Goal: Contribute content: Contribute content

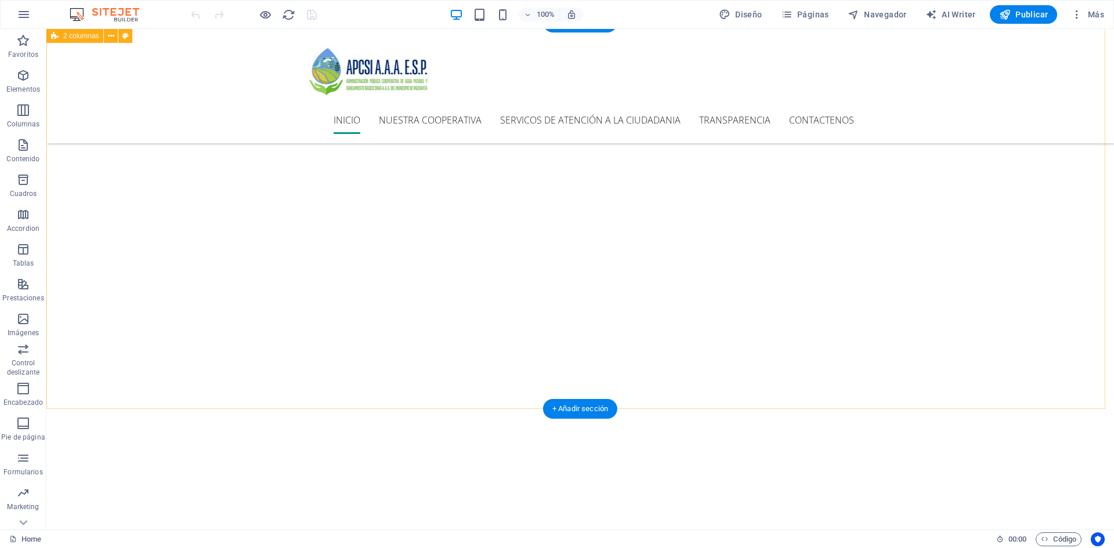
scroll to position [348, 0]
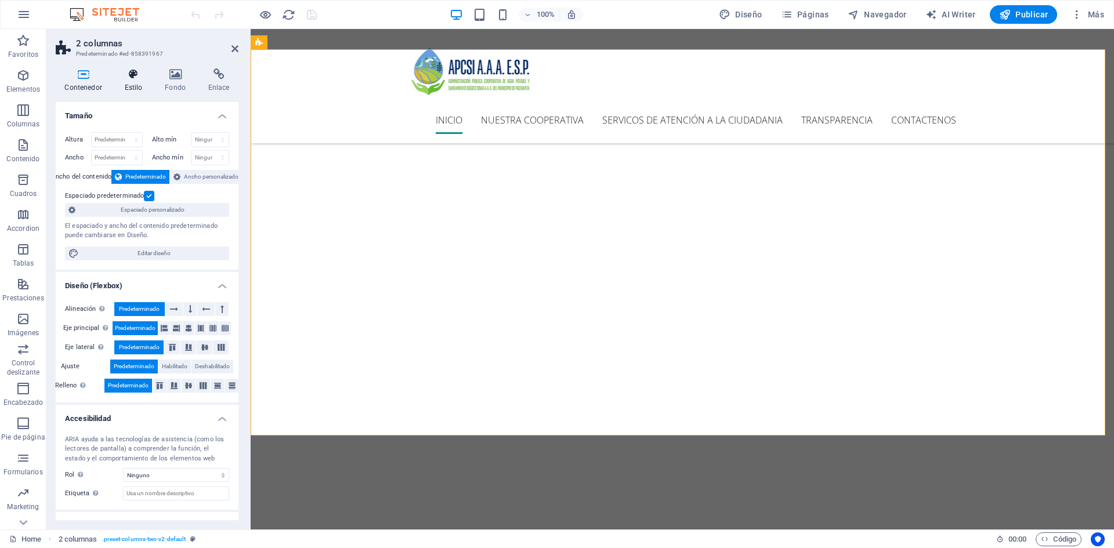
click at [138, 84] on h4 "Estilo" at bounding box center [135, 80] width 41 height 24
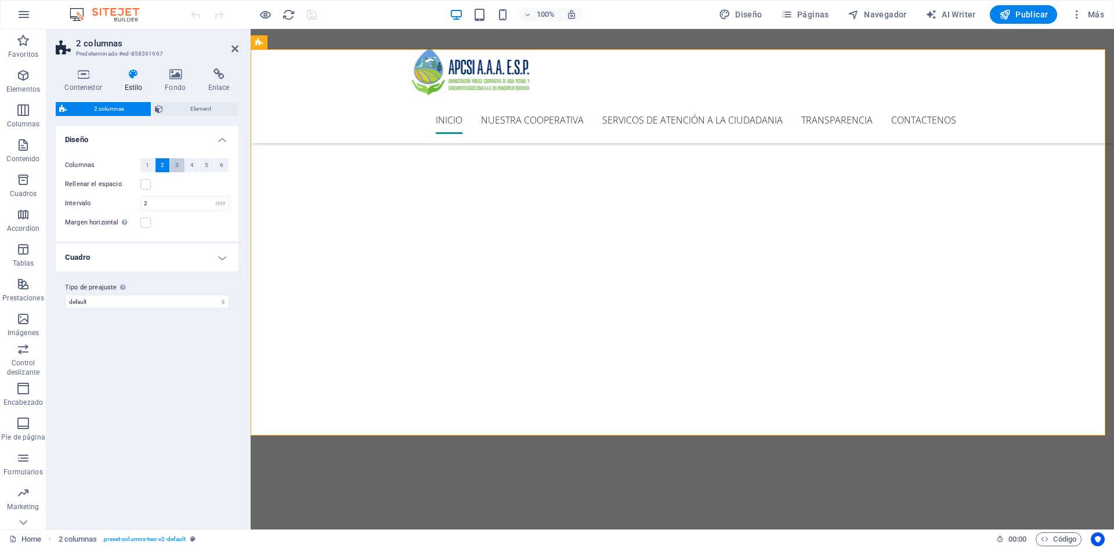
click at [175, 166] on button "3" at bounding box center [177, 165] width 15 height 14
click at [235, 49] on icon at bounding box center [235, 48] width 7 height 9
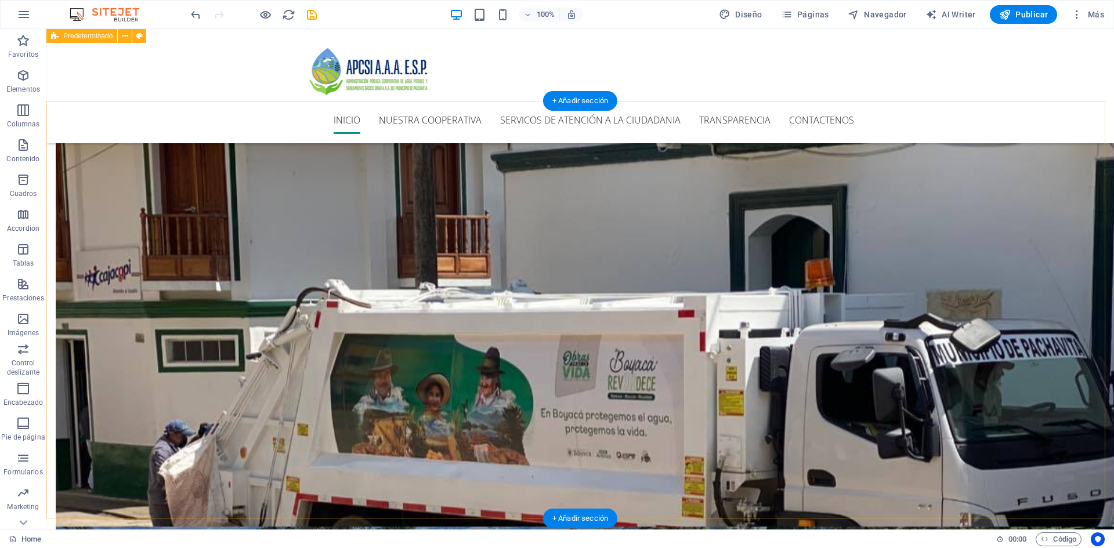
scroll to position [1567, 0]
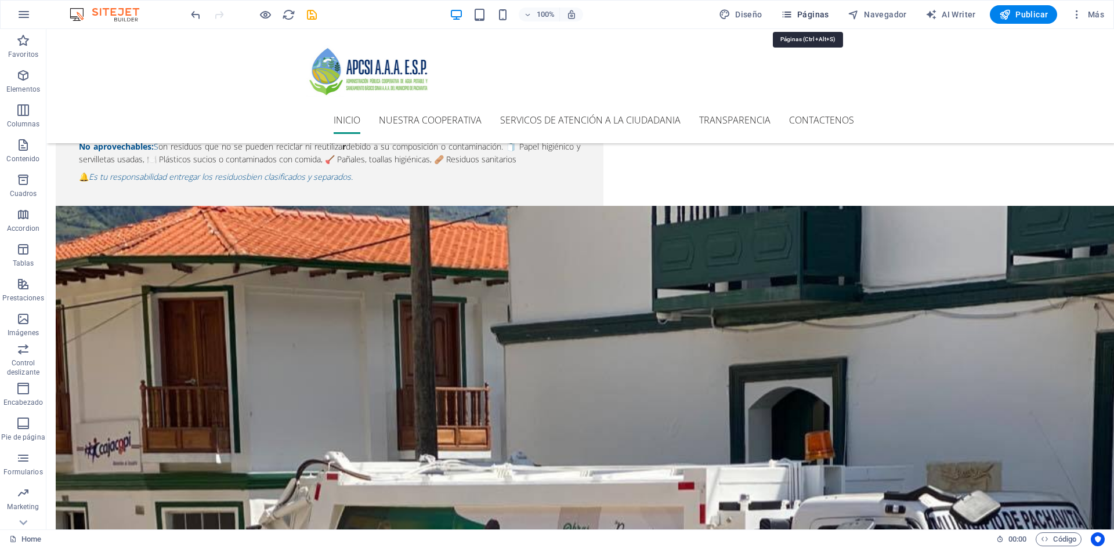
click at [818, 16] on span "Páginas" at bounding box center [805, 15] width 48 height 12
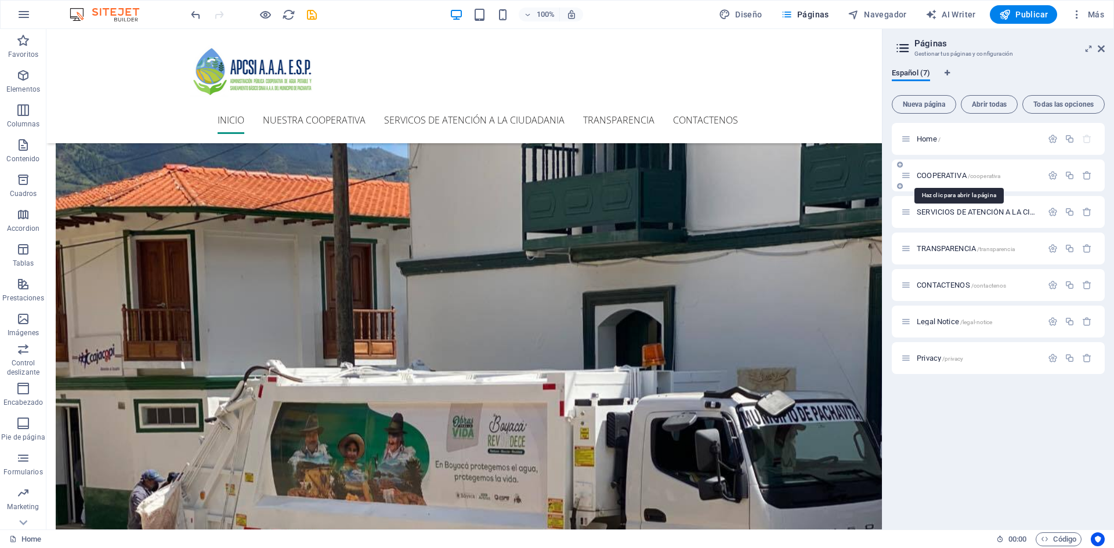
click at [961, 176] on span "COOPERATIVA /cooperativa" at bounding box center [959, 175] width 84 height 9
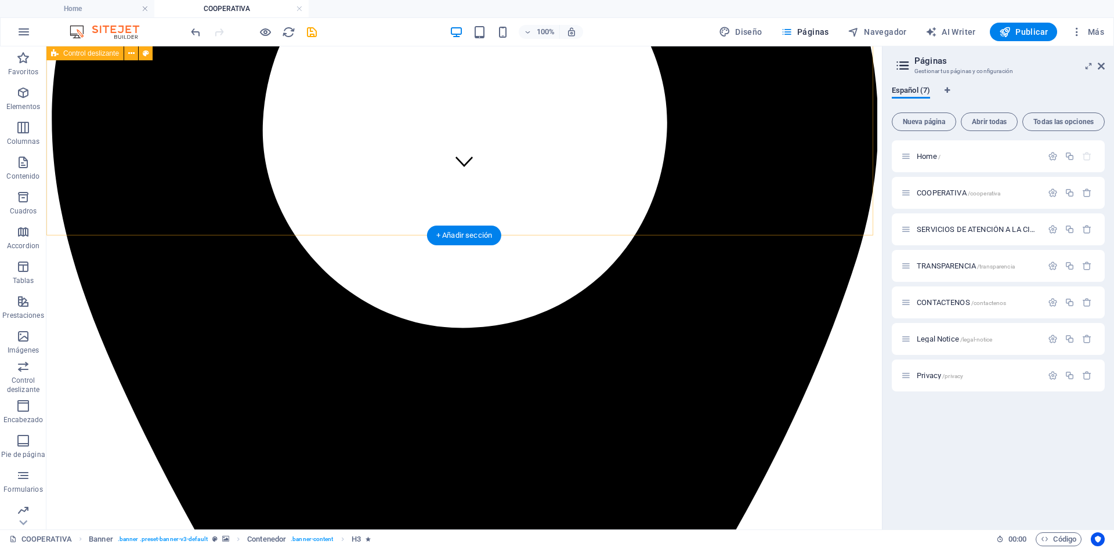
scroll to position [754, 0]
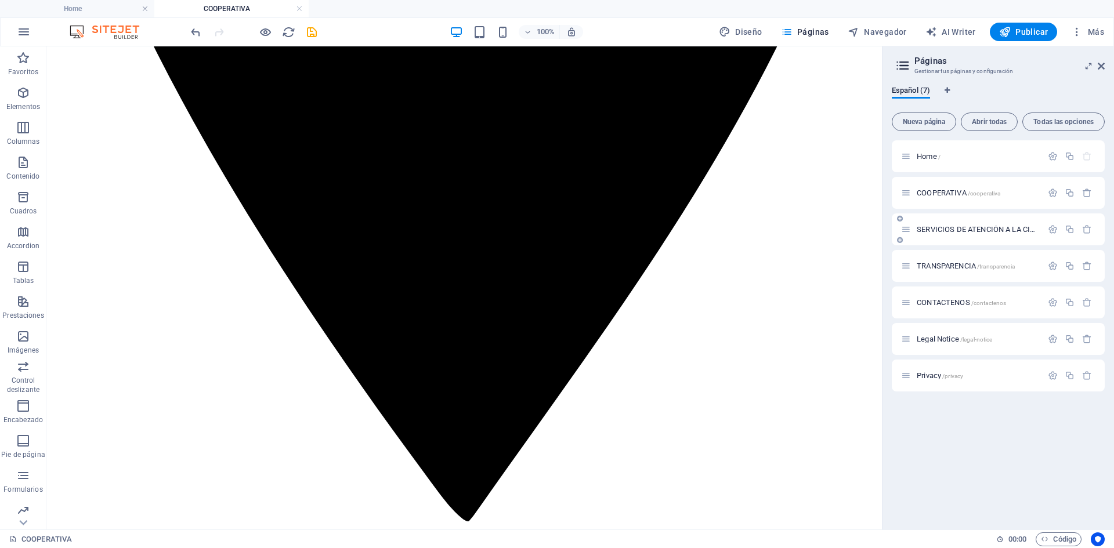
click at [938, 234] on div "SERVICIOS DE ATENCIÓN A LA CIUDADANIA /servicios-de-atencion-a-la-ciudadania" at bounding box center [971, 229] width 141 height 13
click at [944, 227] on span "SERVICIOS DE ATENCIÓN A LA CIUDADANIA /servicios-de-atencion-a-la-ciudadania" at bounding box center [1042, 229] width 251 height 9
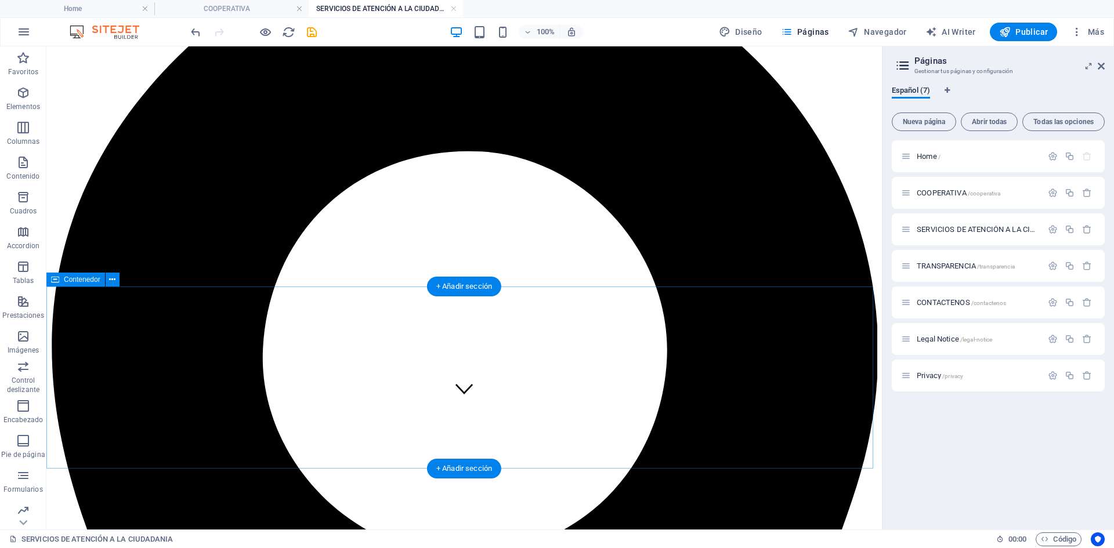
scroll to position [58, 0]
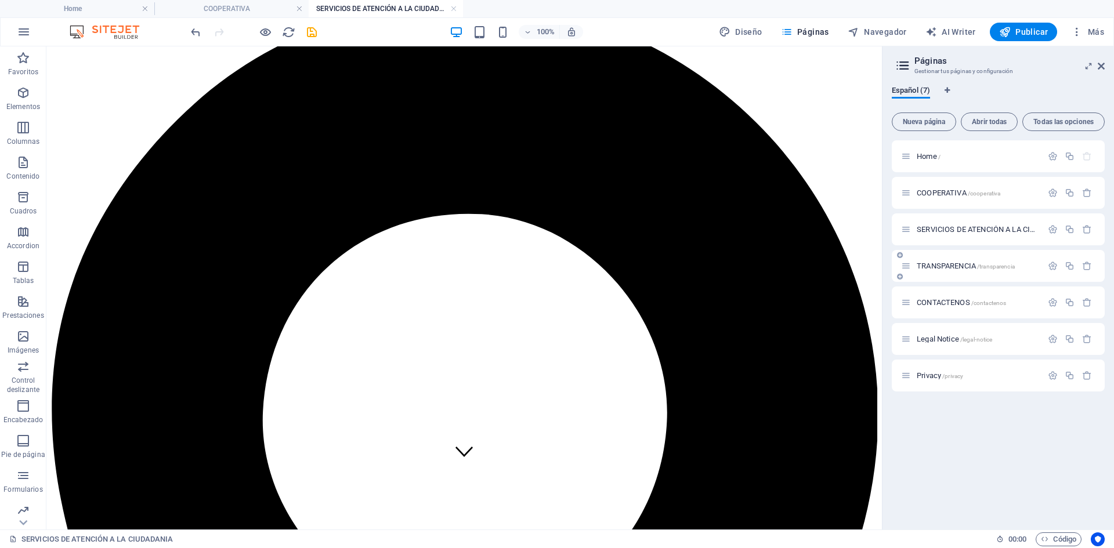
click at [940, 266] on span "TRANSPARENCIA /transparencia" at bounding box center [966, 266] width 98 height 9
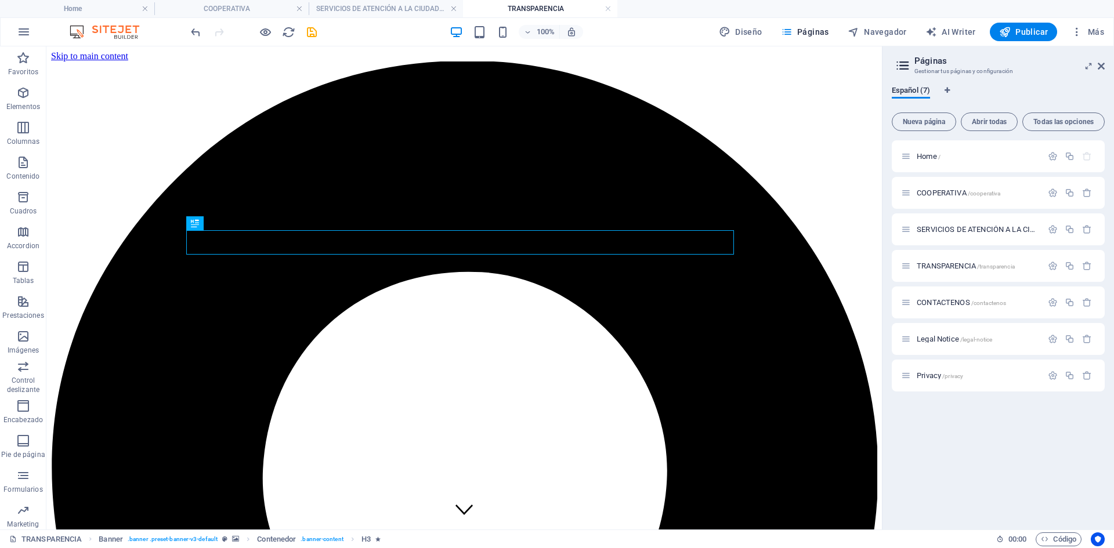
scroll to position [0, 0]
click at [927, 158] on span "Home /" at bounding box center [929, 156] width 24 height 9
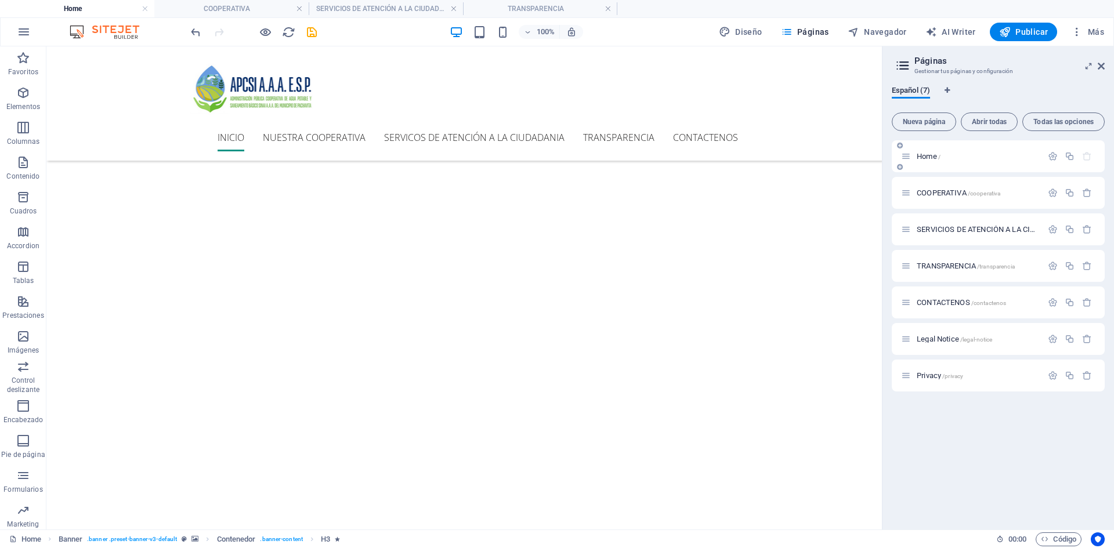
scroll to position [1567, 0]
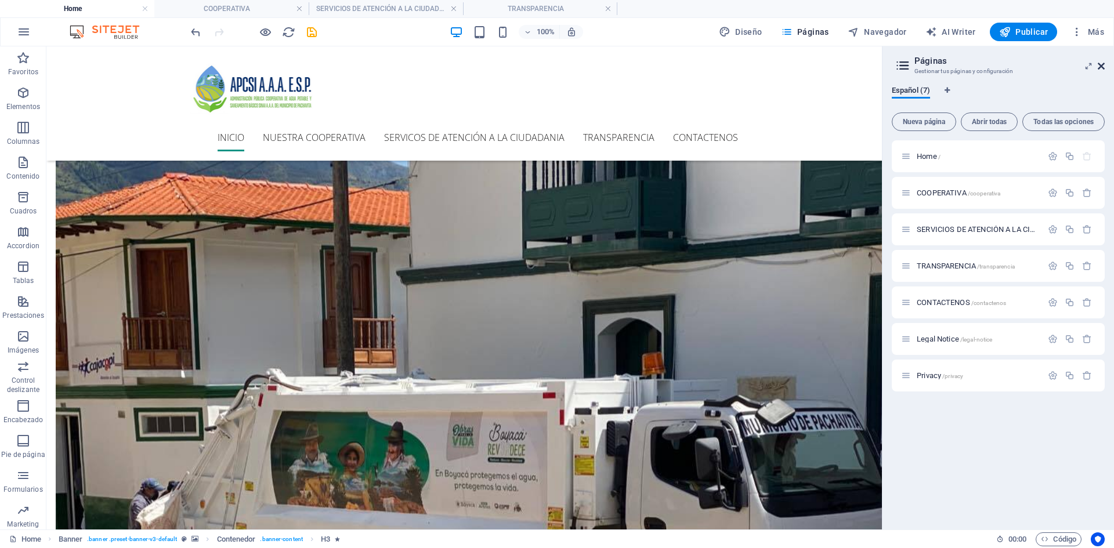
click at [1101, 62] on icon at bounding box center [1101, 66] width 7 height 9
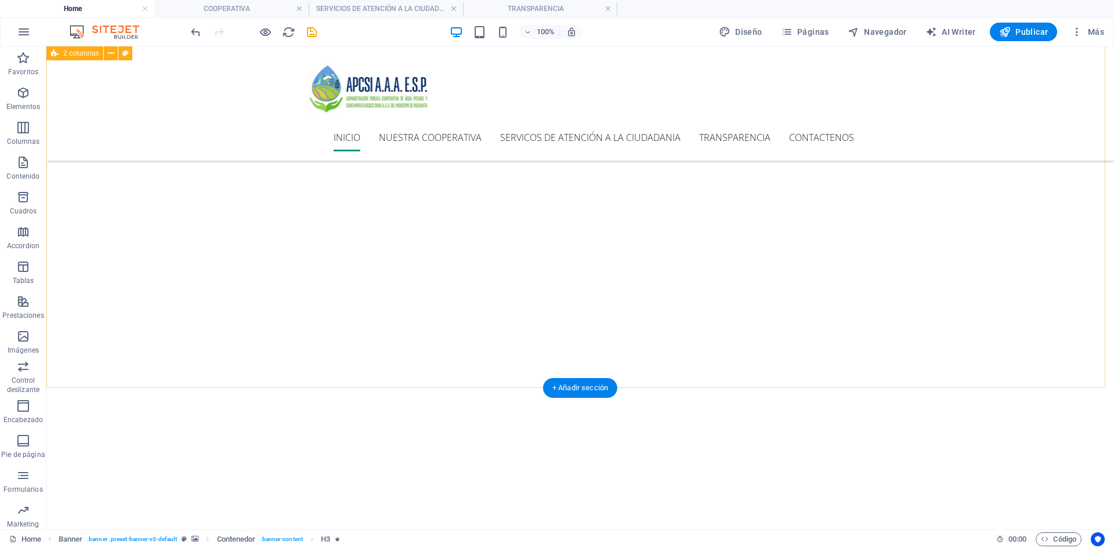
scroll to position [267, 0]
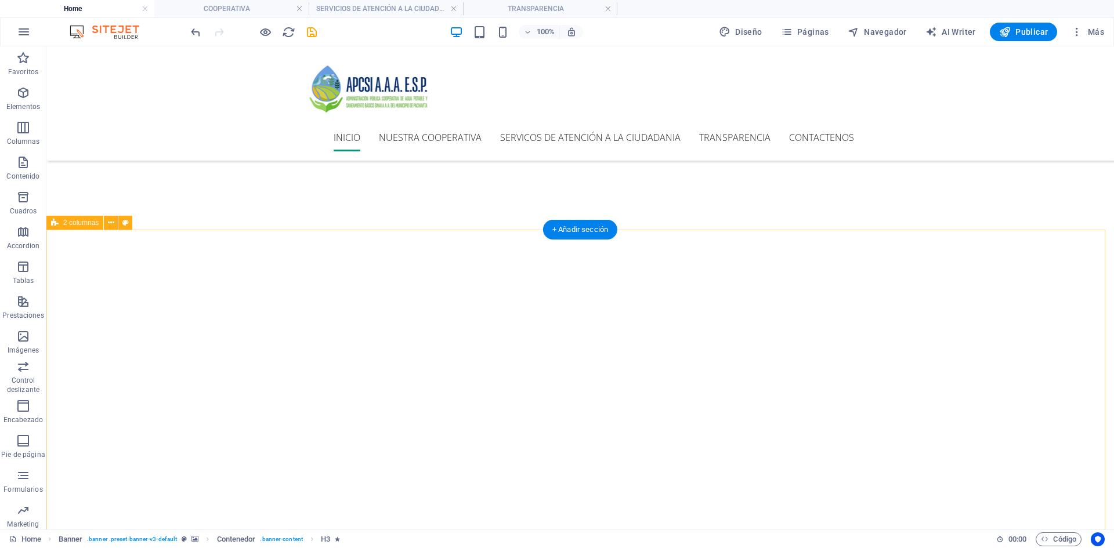
select select "rem"
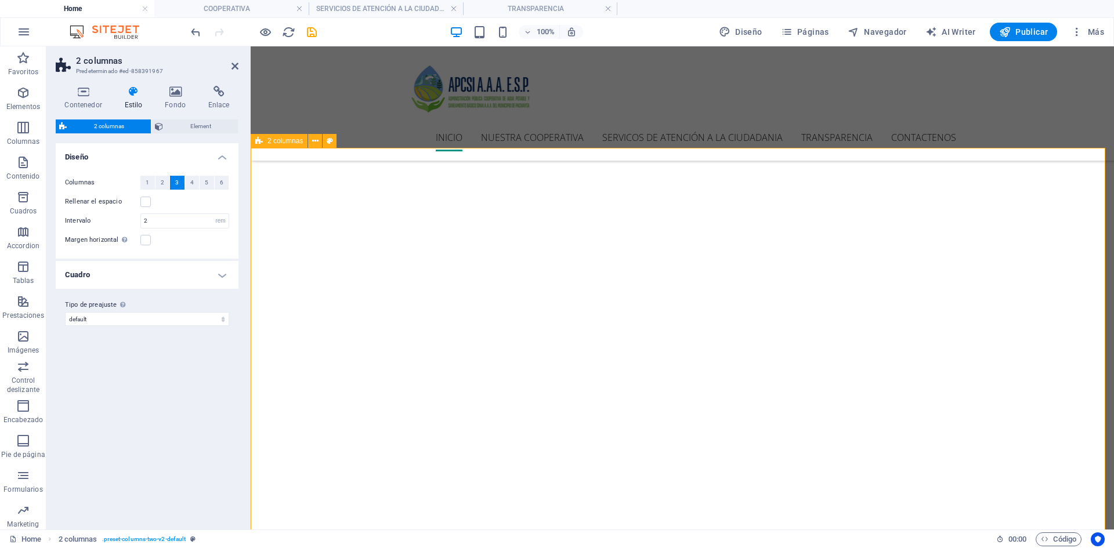
click at [601, 190] on icon at bounding box center [602, 187] width 8 height 14
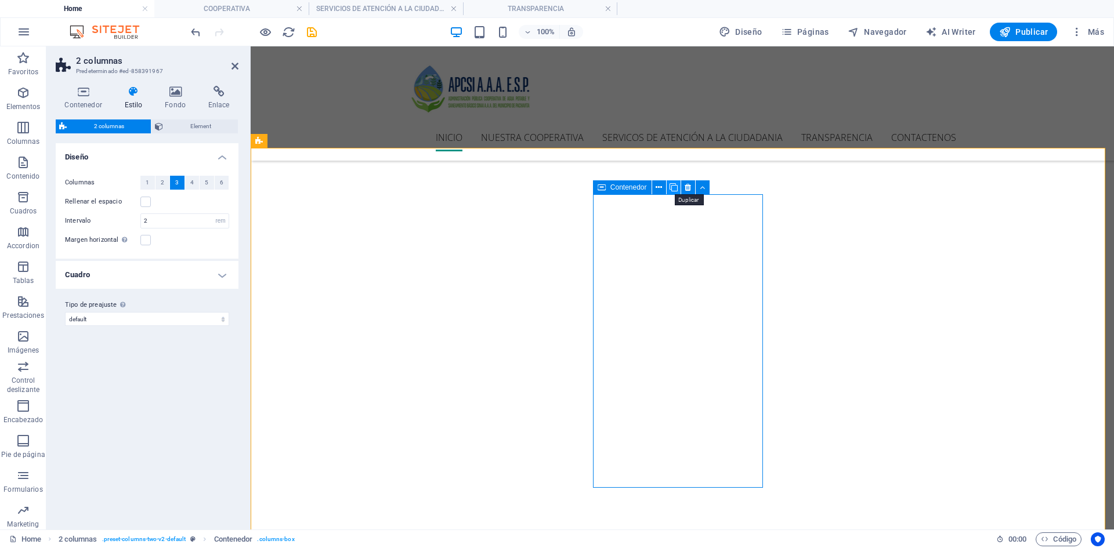
click at [673, 185] on icon at bounding box center [674, 188] width 8 height 12
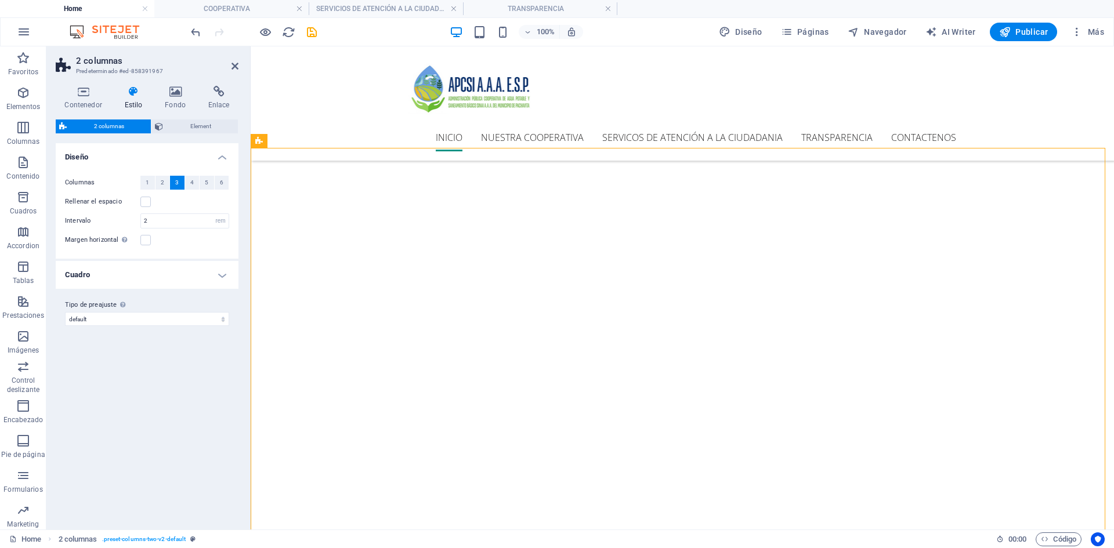
drag, startPoint x: 895, startPoint y: 202, endPoint x: 372, endPoint y: 201, distance: 522.9
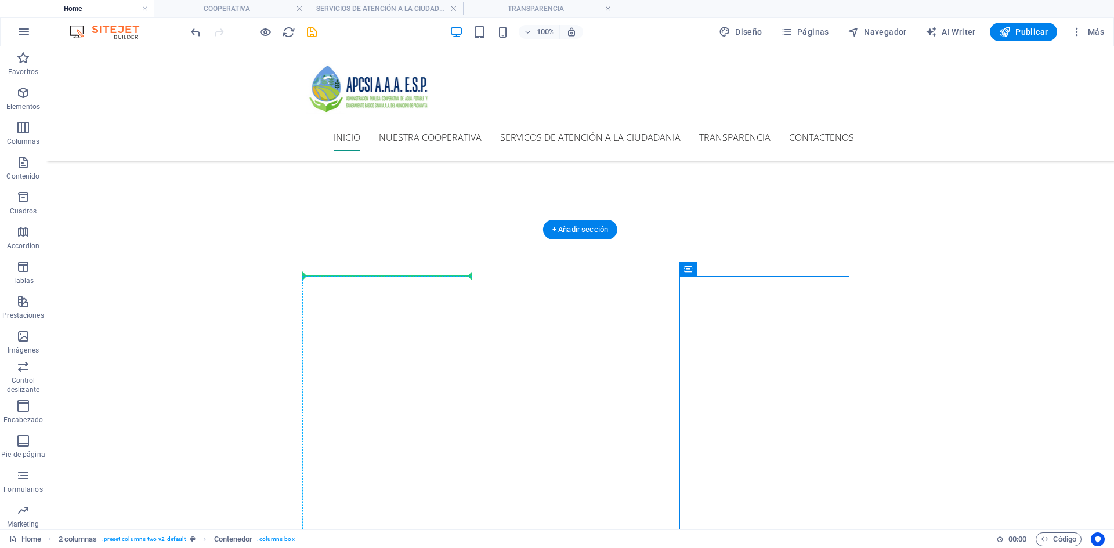
drag, startPoint x: 846, startPoint y: 230, endPoint x: 302, endPoint y: 362, distance: 560.1
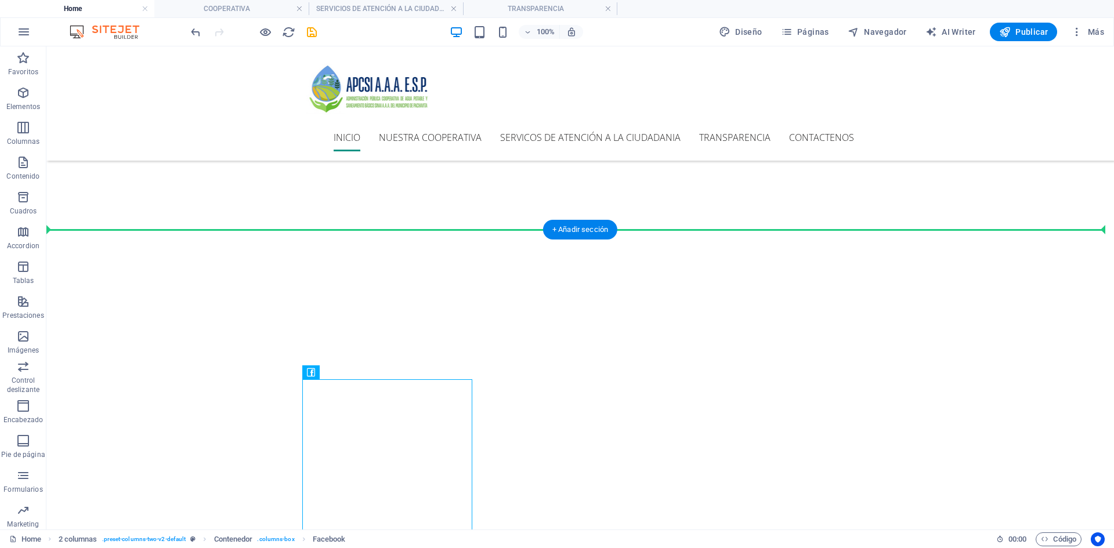
drag, startPoint x: 360, startPoint y: 389, endPoint x: 766, endPoint y: 311, distance: 413.1
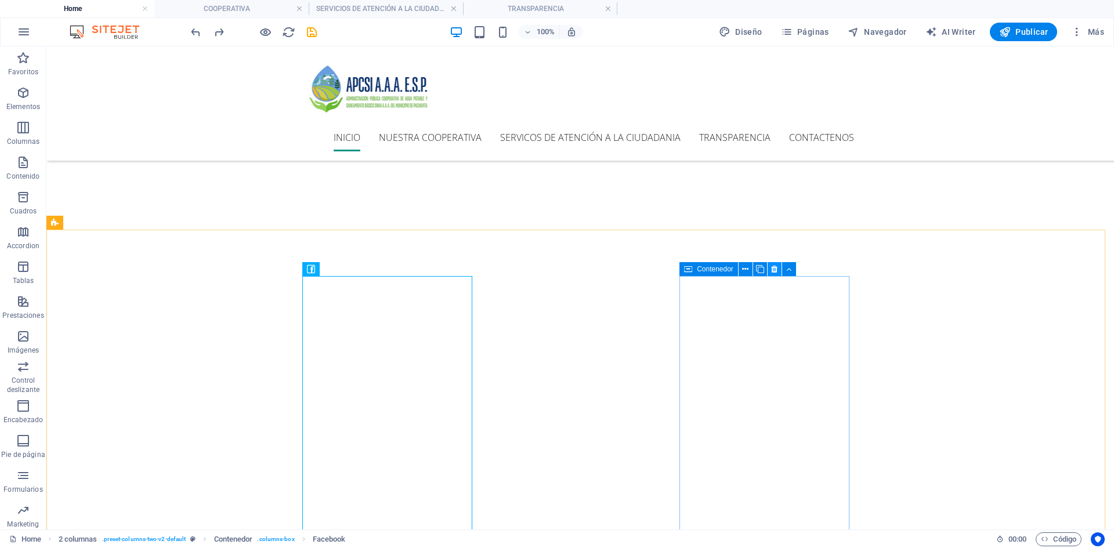
click at [773, 270] on icon at bounding box center [774, 269] width 6 height 12
click at [381, 270] on icon at bounding box center [382, 269] width 8 height 12
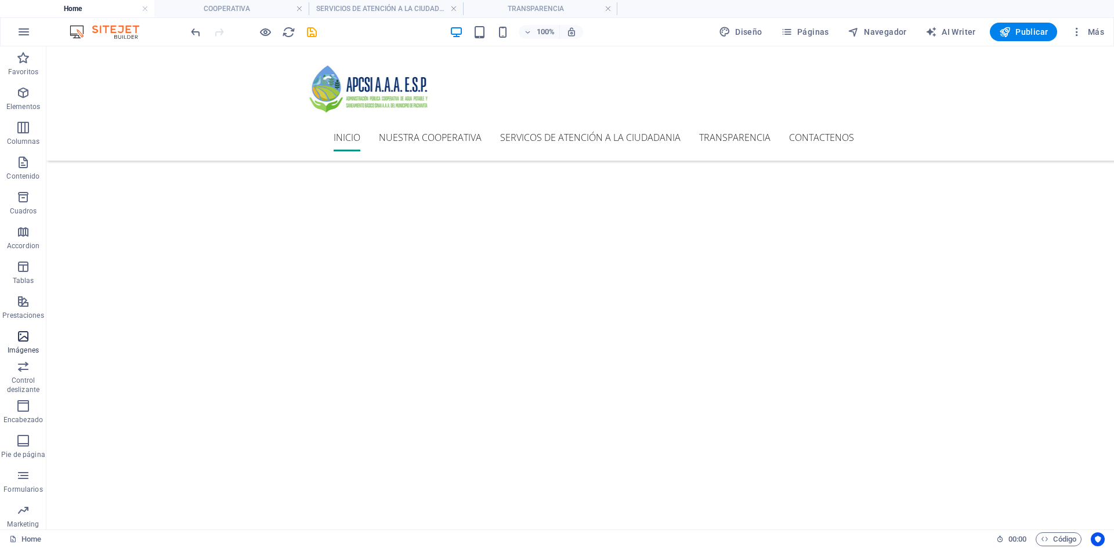
click at [25, 340] on icon "button" at bounding box center [23, 337] width 14 height 14
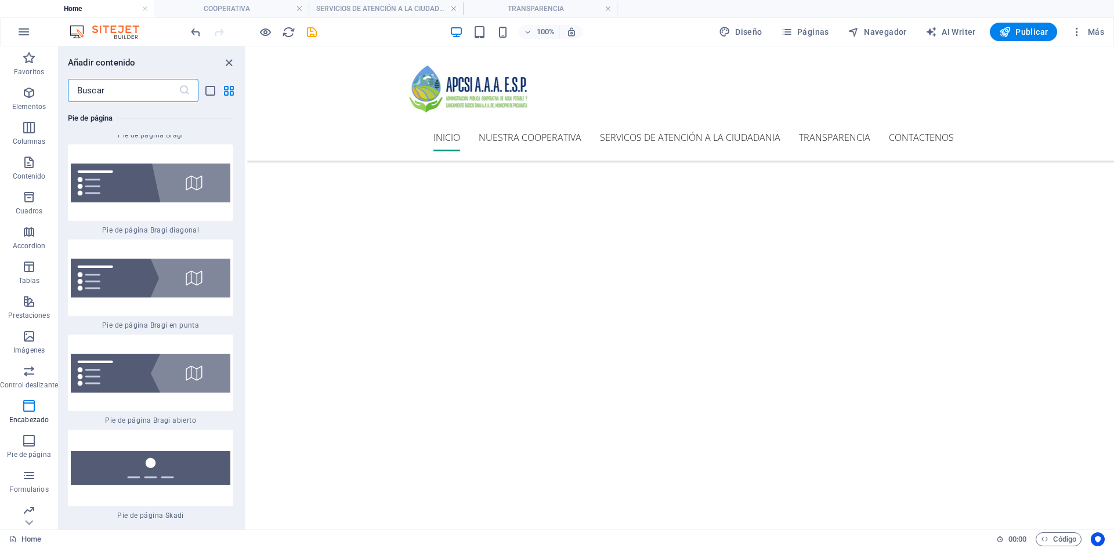
scroll to position [14589, 0]
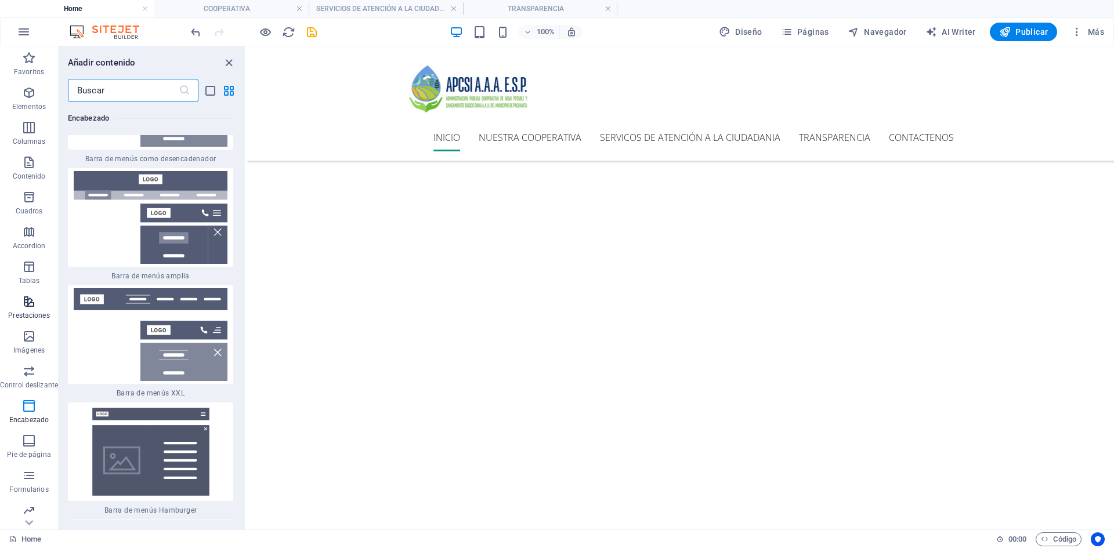
click at [30, 304] on icon "button" at bounding box center [29, 302] width 14 height 14
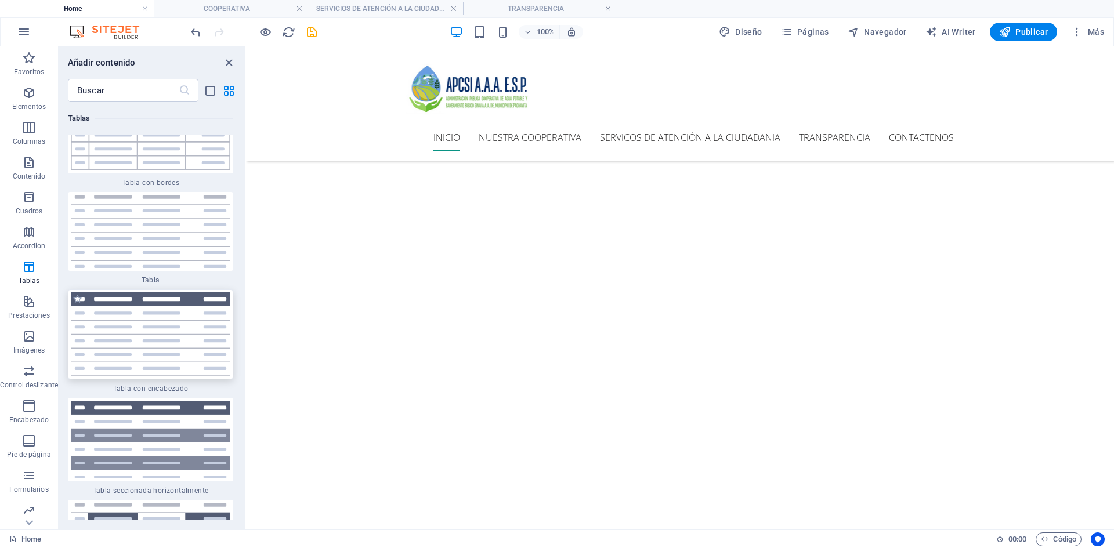
scroll to position [8291, 0]
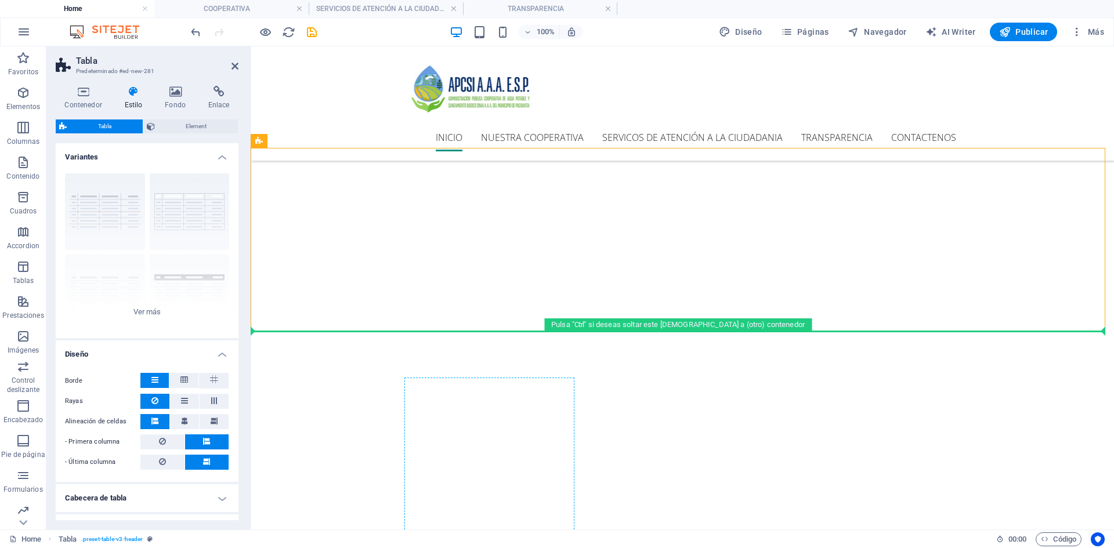
drag, startPoint x: 305, startPoint y: 176, endPoint x: 434, endPoint y: 398, distance: 256.4
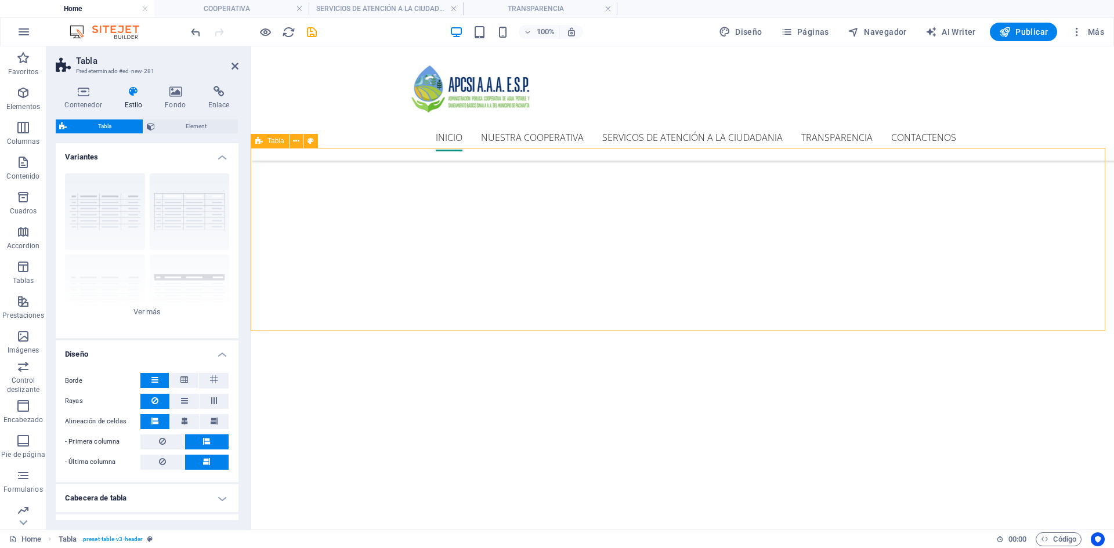
click at [297, 142] on icon at bounding box center [296, 141] width 6 height 12
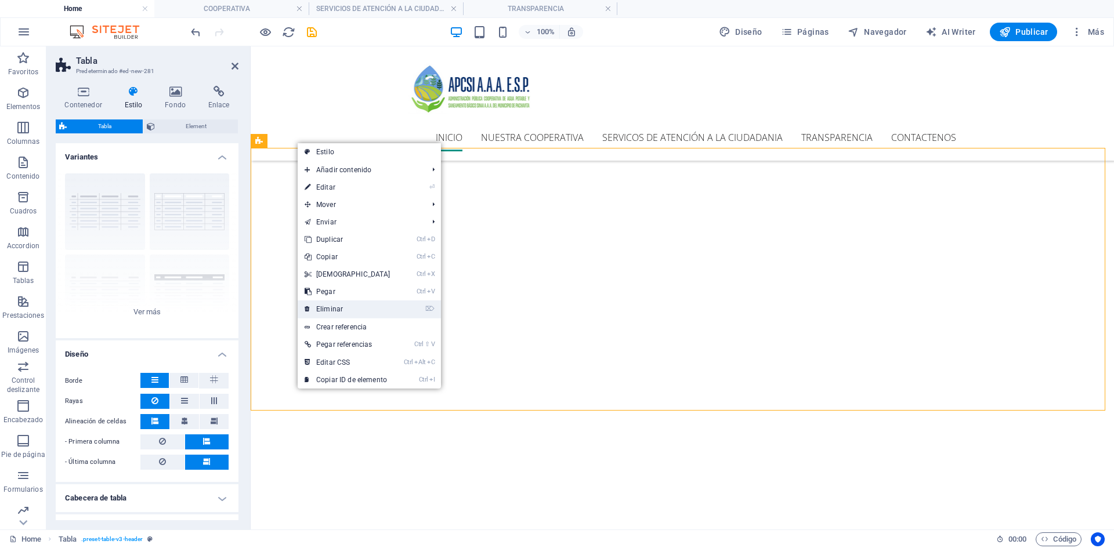
click at [339, 307] on link "⌦ Eliminar" at bounding box center [348, 309] width 100 height 17
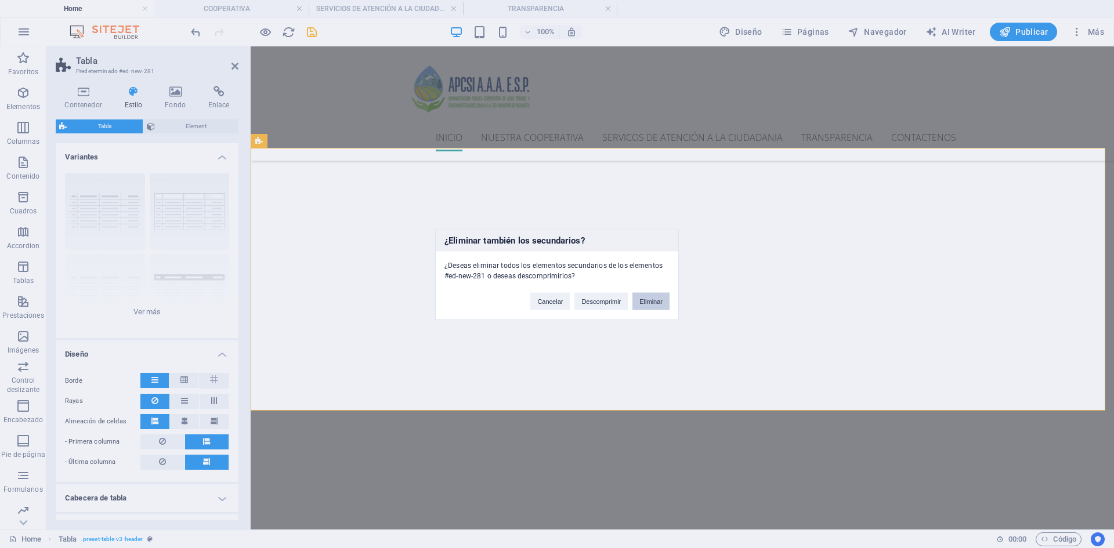
click at [649, 300] on button "Eliminar" at bounding box center [651, 301] width 37 height 17
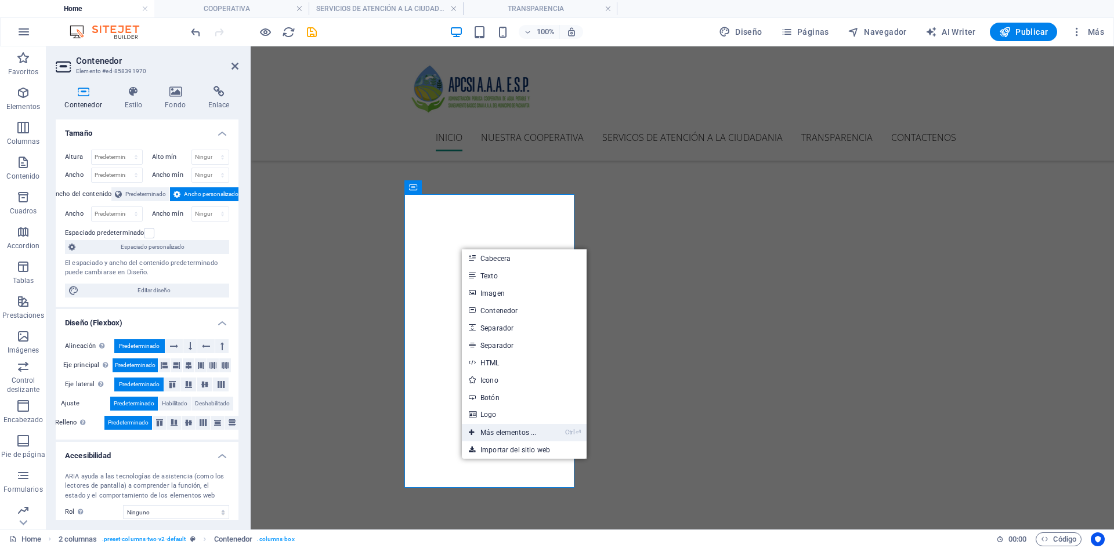
click at [491, 436] on link "Ctrl ⏎ Más elementos ..." at bounding box center [502, 432] width 81 height 17
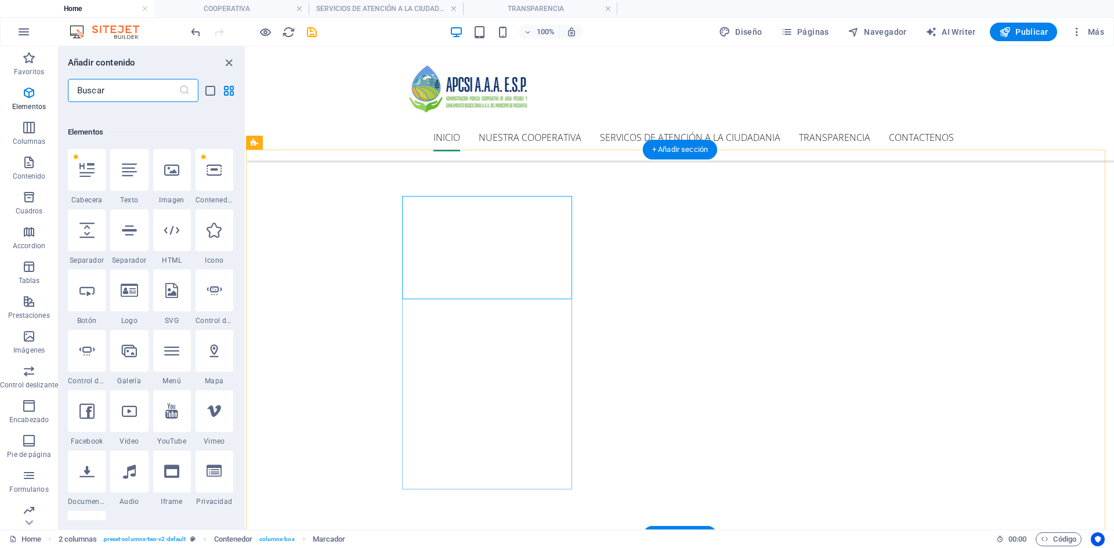
scroll to position [219, 0]
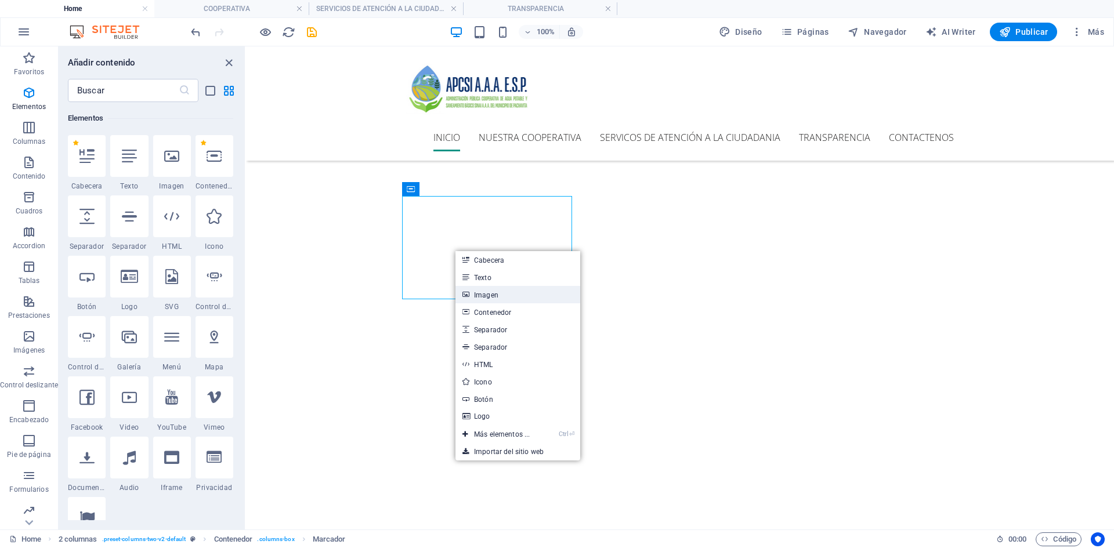
click at [501, 295] on link "Imagen" at bounding box center [518, 294] width 125 height 17
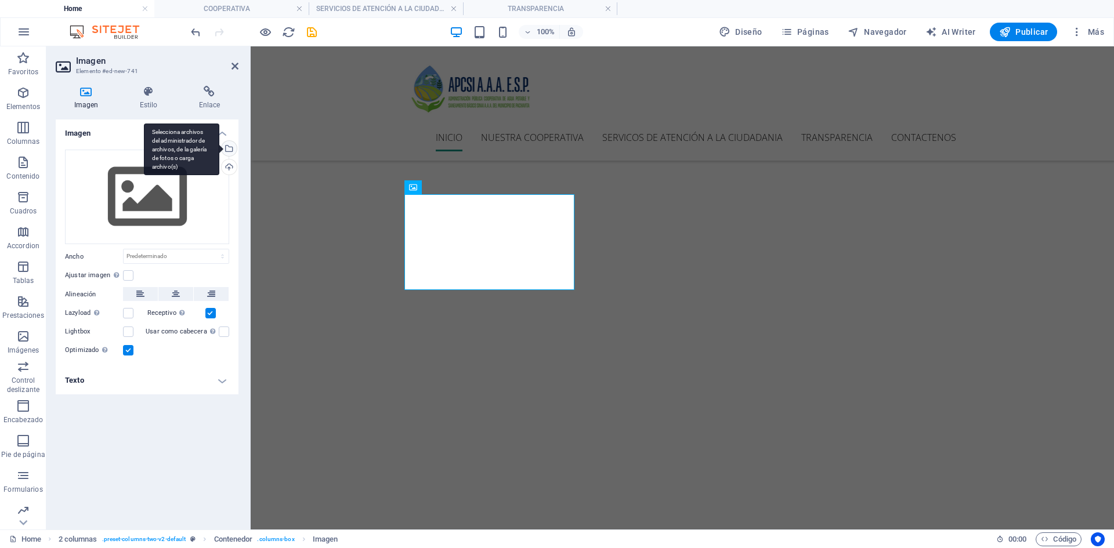
click at [229, 153] on div "Selecciona archivos del administrador de archivos, de la galería de fotos o car…" at bounding box center [227, 149] width 17 height 17
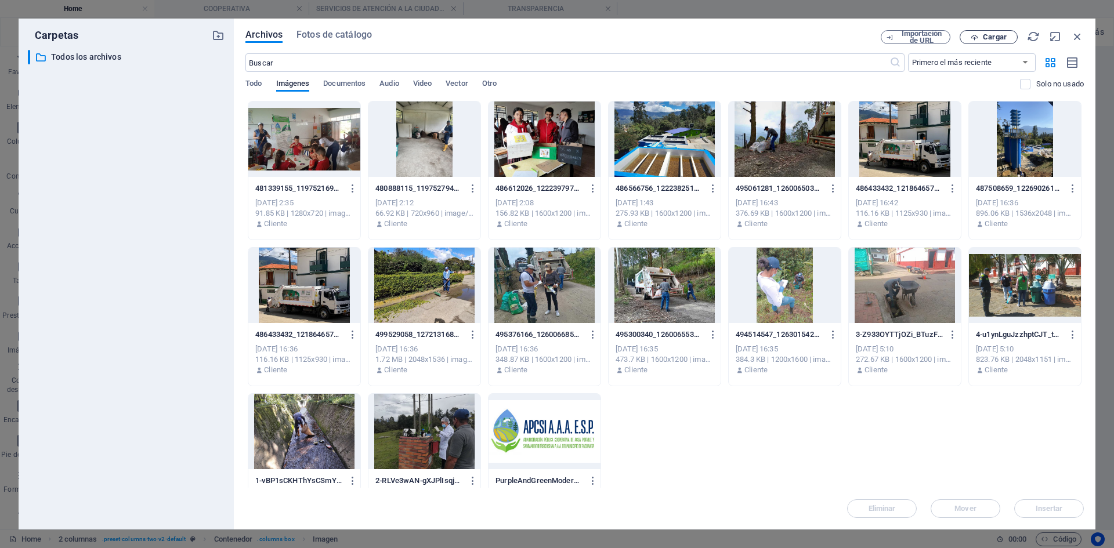
click at [979, 31] on button "Cargar" at bounding box center [989, 37] width 58 height 14
click at [997, 34] on span "Cargar" at bounding box center [995, 37] width 24 height 7
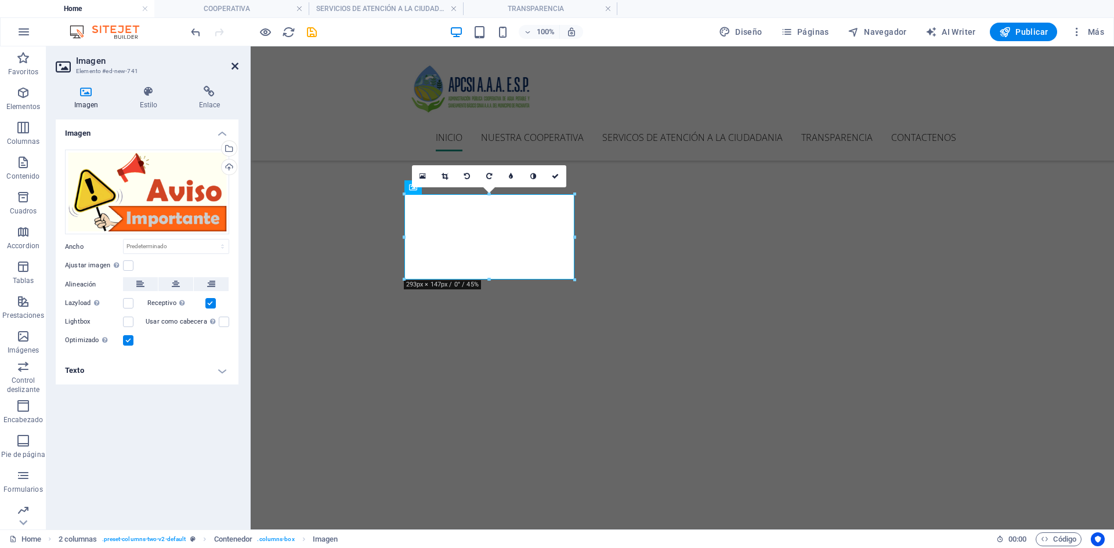
click at [235, 65] on icon at bounding box center [235, 66] width 7 height 9
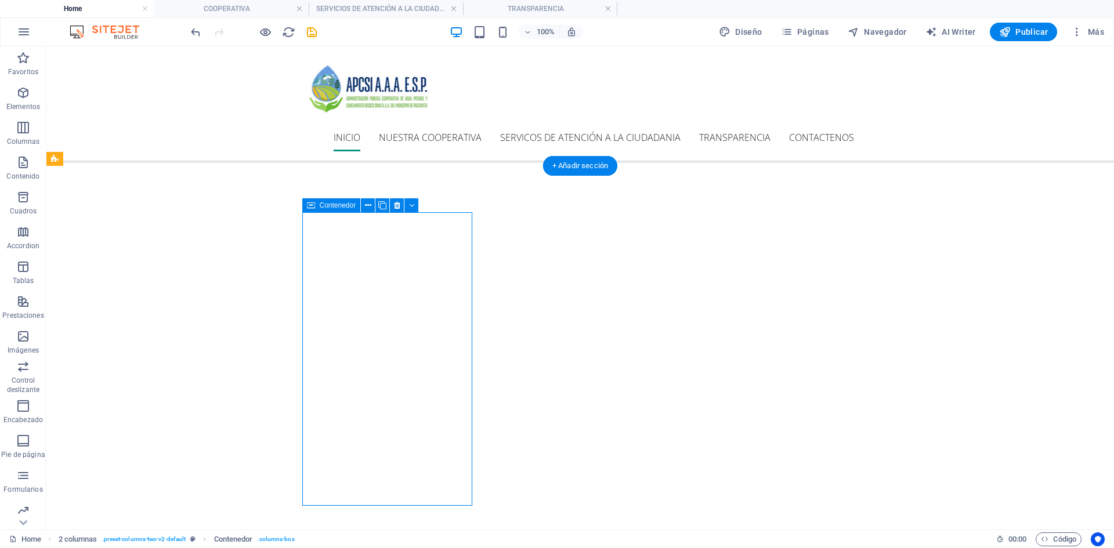
scroll to position [325, 0]
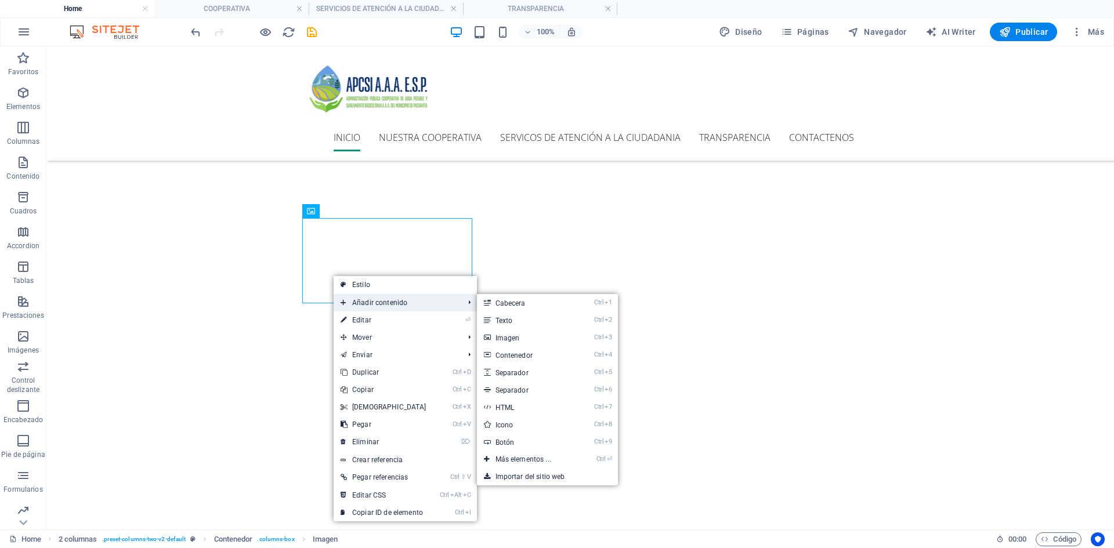
click at [356, 302] on span "Añadir contenido" at bounding box center [397, 302] width 126 height 17
click at [504, 356] on link "Ctrl 4 Contenedor" at bounding box center [526, 354] width 98 height 17
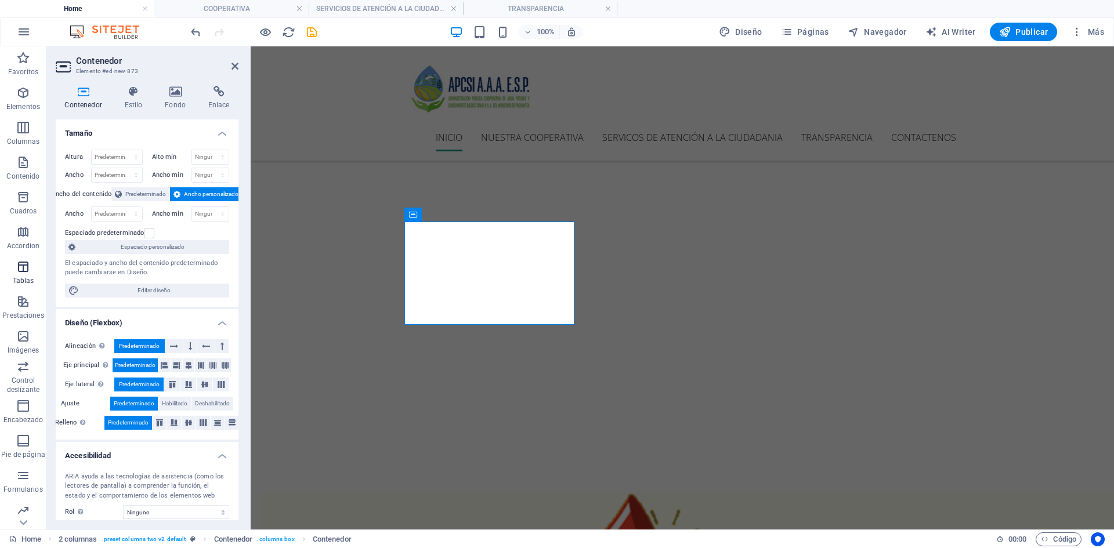
click at [25, 272] on icon "button" at bounding box center [23, 267] width 14 height 14
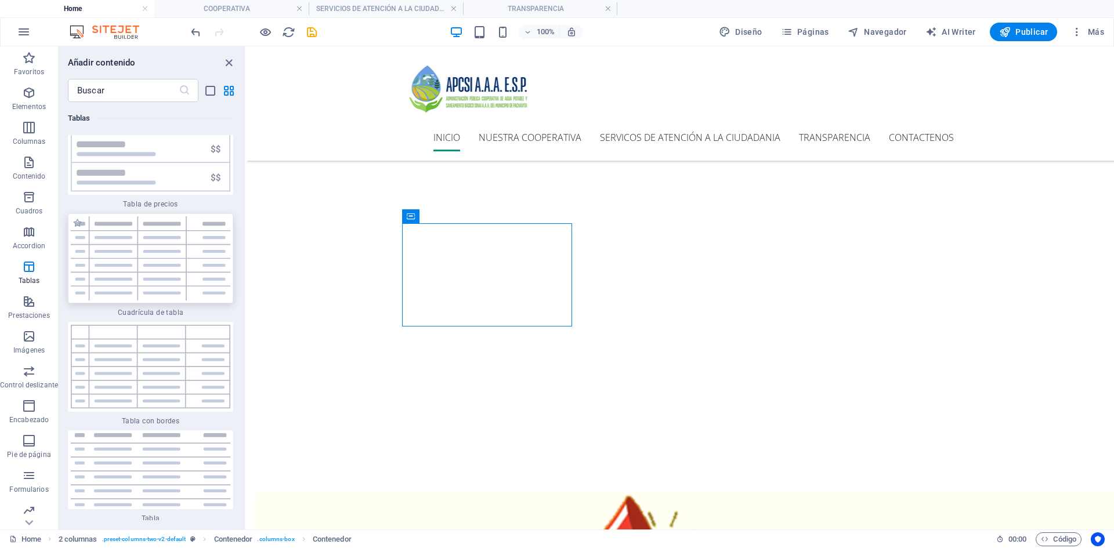
scroll to position [8111, 0]
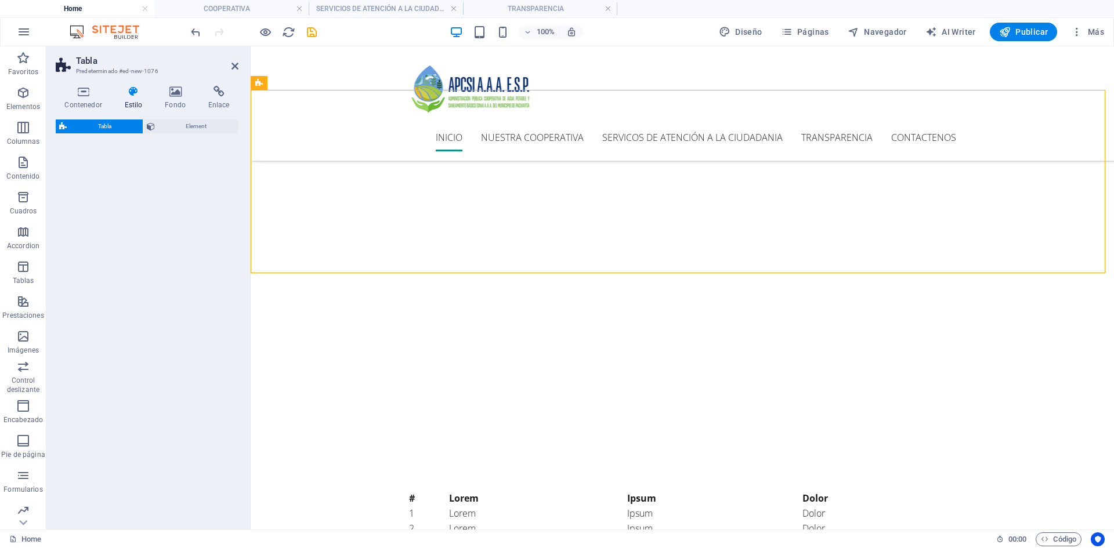
select select "preset-table-v3-border-full"
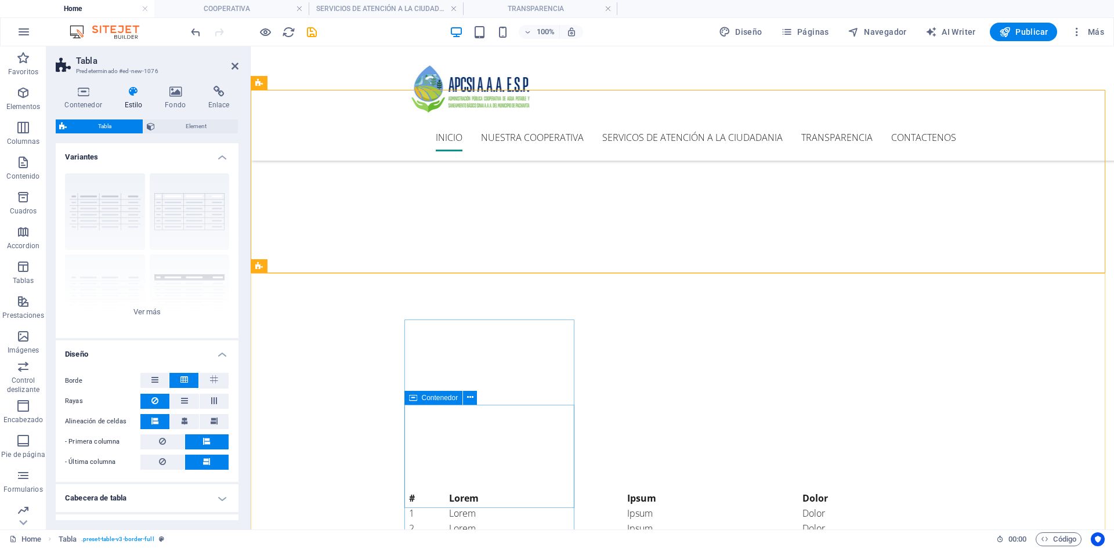
drag, startPoint x: 521, startPoint y: 131, endPoint x: 447, endPoint y: 431, distance: 309.0
click at [237, 66] on icon at bounding box center [235, 66] width 7 height 9
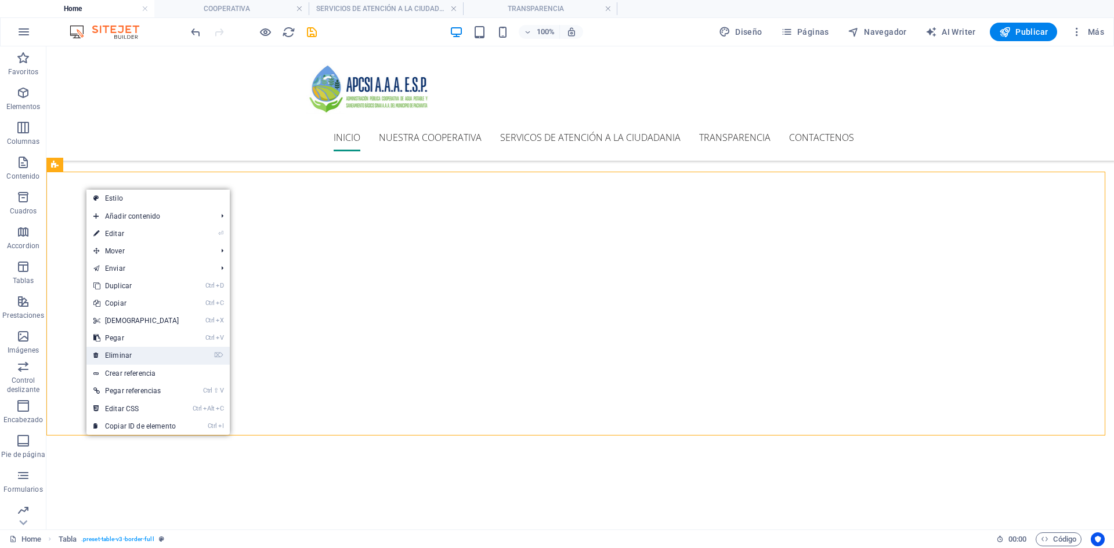
click at [118, 353] on link "⌦ Eliminar" at bounding box center [136, 355] width 100 height 17
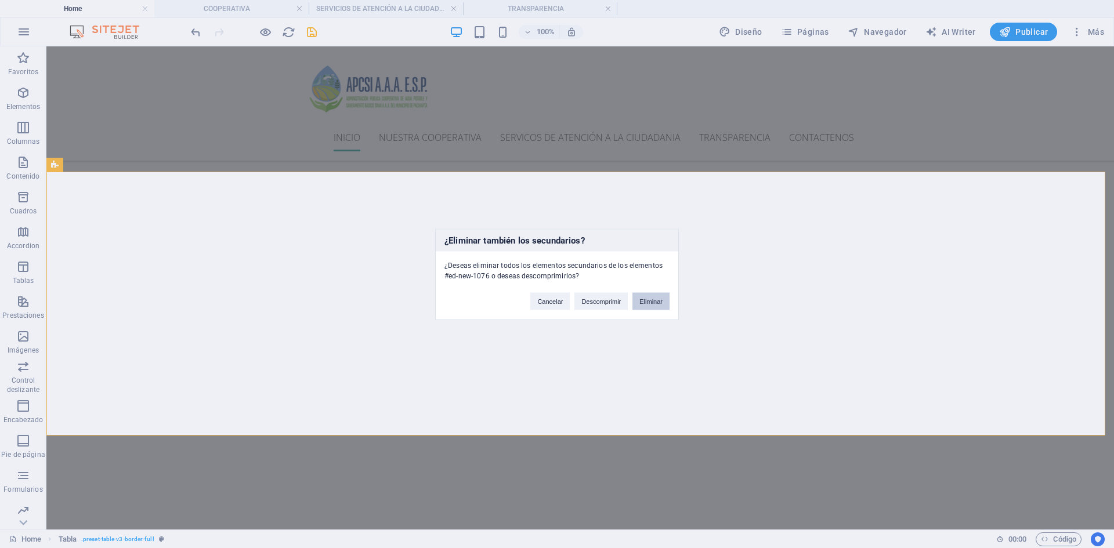
click at [644, 304] on button "Eliminar" at bounding box center [651, 301] width 37 height 17
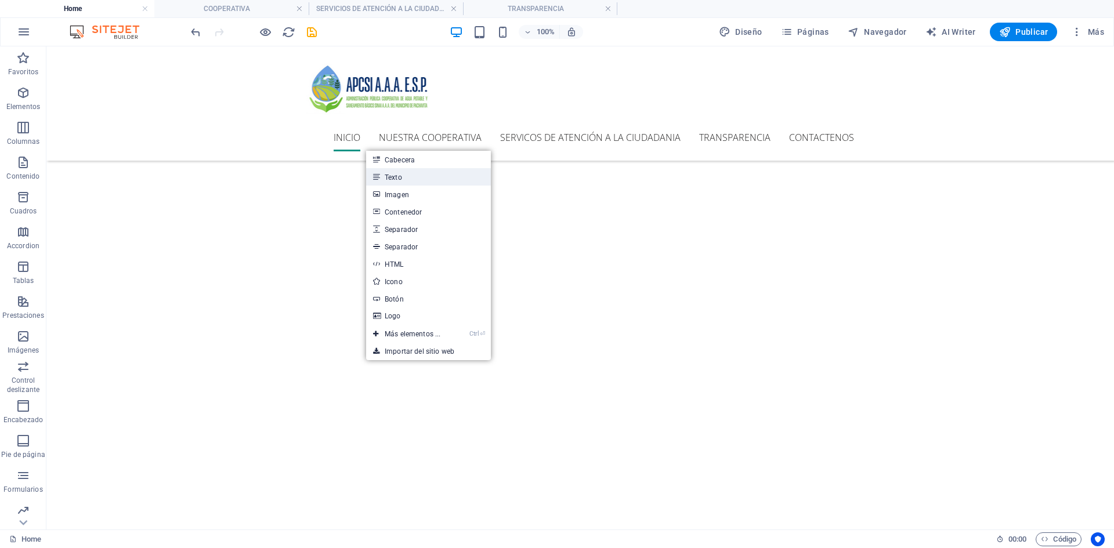
click at [447, 180] on link "Texto" at bounding box center [428, 176] width 125 height 17
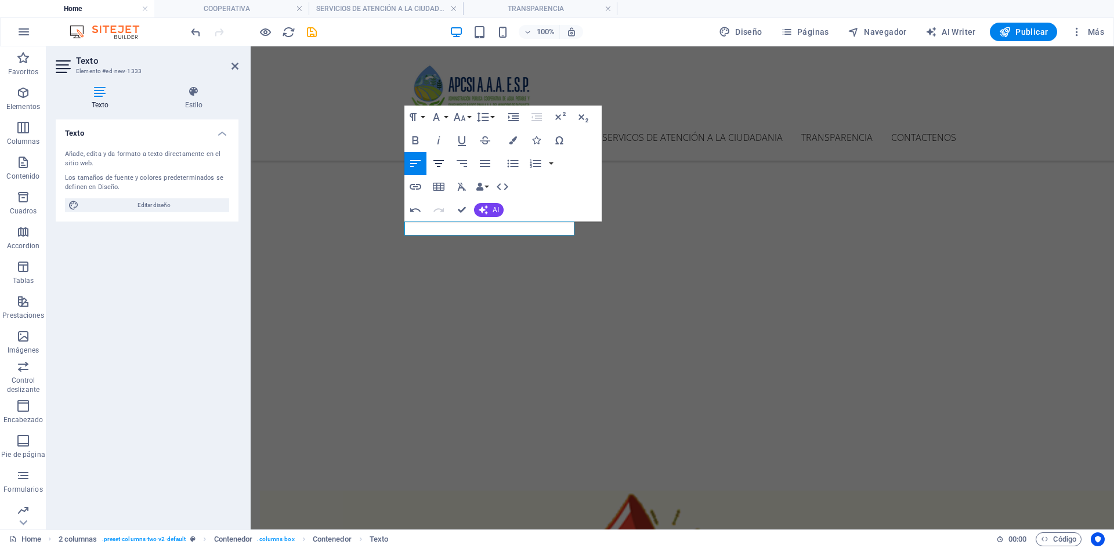
click at [436, 161] on icon "button" at bounding box center [439, 164] width 14 height 14
drag, startPoint x: 442, startPoint y: 226, endPoint x: 541, endPoint y: 223, distance: 98.7
click at [417, 143] on icon "button" at bounding box center [416, 140] width 14 height 14
click at [447, 113] on button "Font Family" at bounding box center [439, 117] width 22 height 23
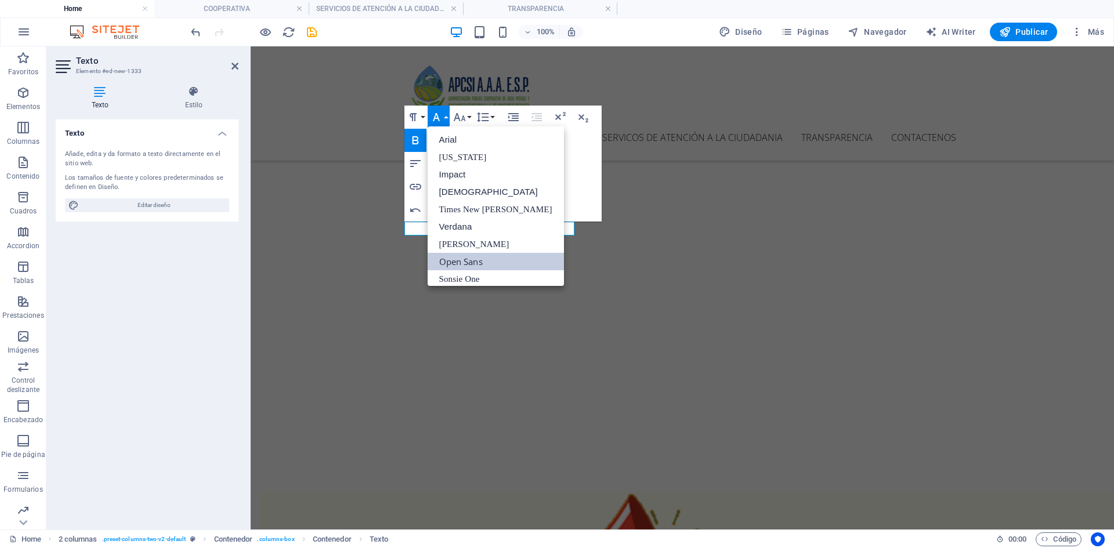
scroll to position [30, 0]
click at [447, 113] on button "Font Family" at bounding box center [439, 117] width 22 height 23
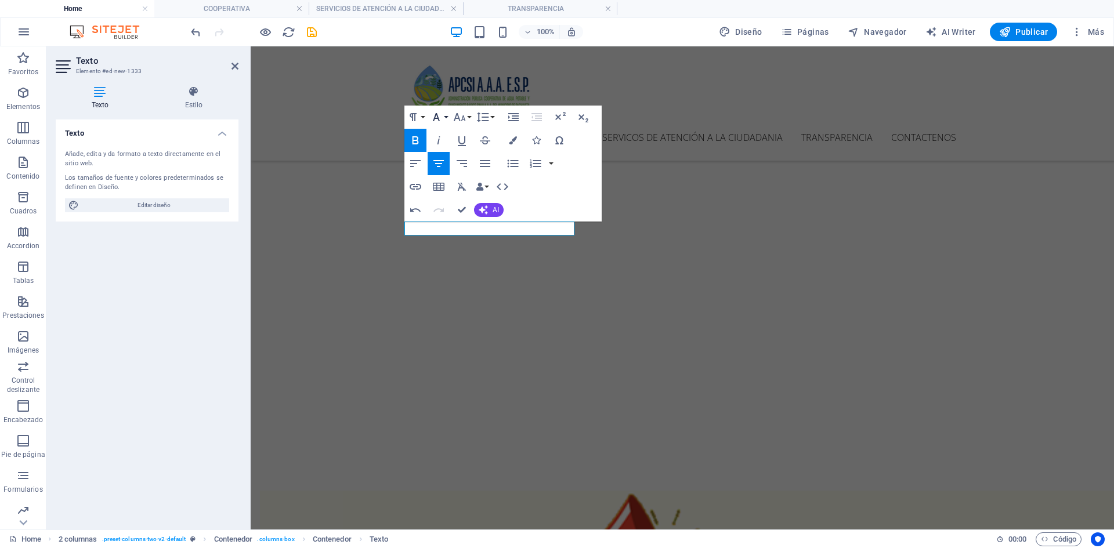
click at [442, 118] on icon "button" at bounding box center [436, 117] width 14 height 14
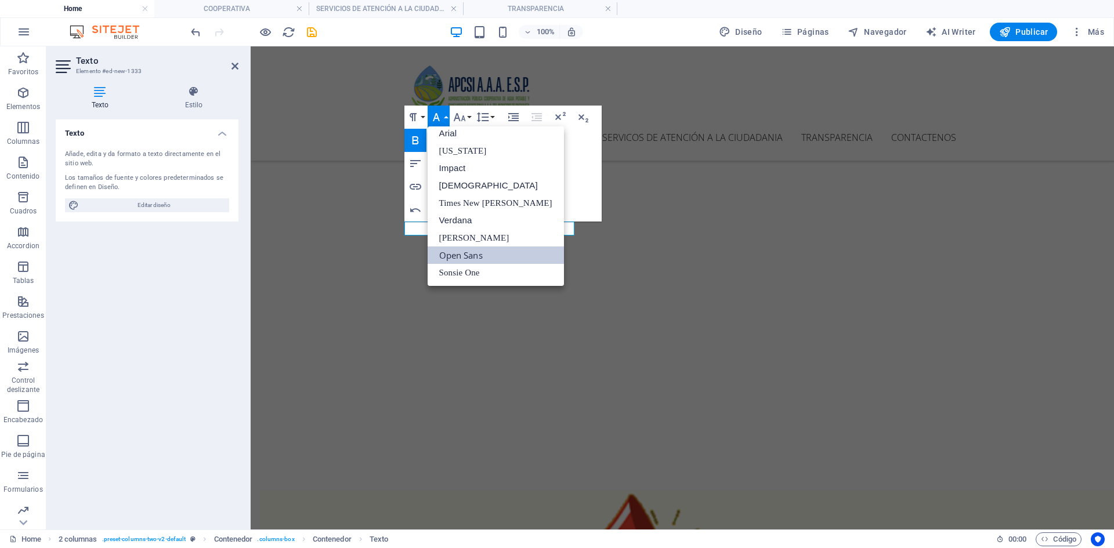
scroll to position [6, 0]
click at [464, 115] on icon "button" at bounding box center [460, 117] width 14 height 14
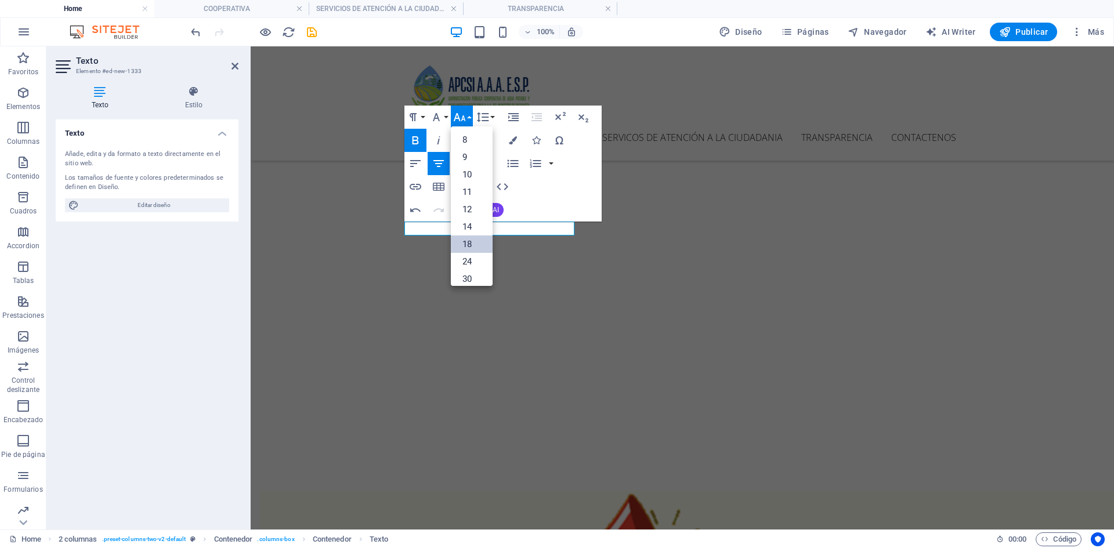
click at [470, 243] on link "18" at bounding box center [472, 244] width 42 height 17
click at [469, 117] on button "Font Size" at bounding box center [462, 117] width 22 height 23
click at [471, 264] on link "24" at bounding box center [472, 261] width 42 height 17
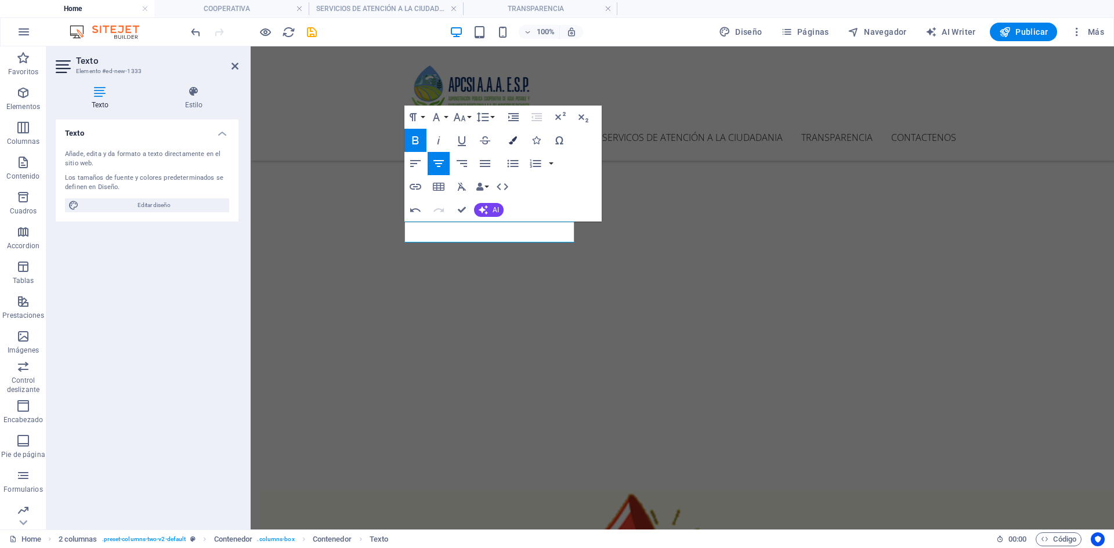
click at [514, 139] on icon "button" at bounding box center [513, 140] width 8 height 8
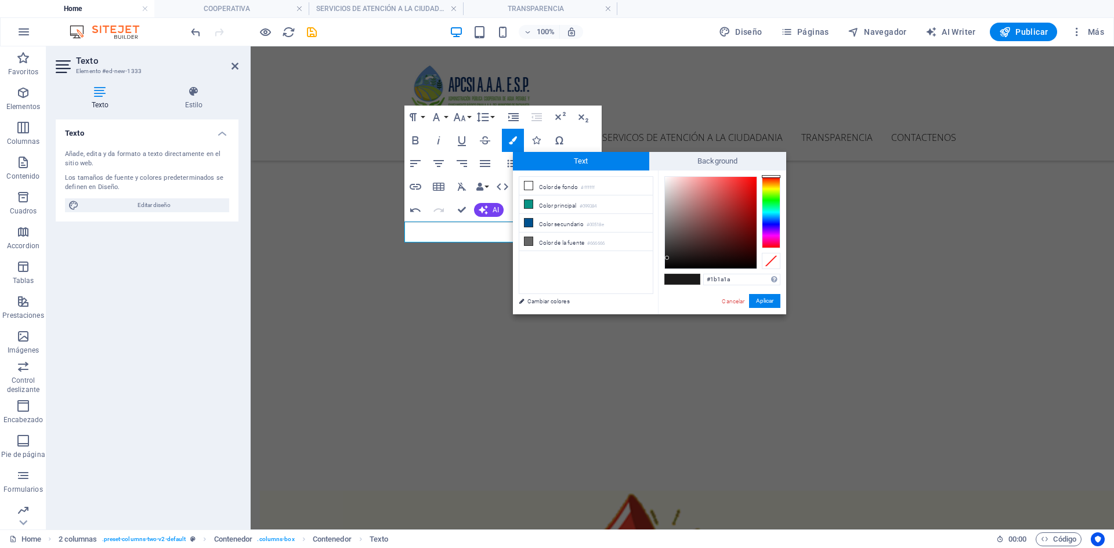
type input "#c01919"
click at [744, 199] on div at bounding box center [711, 223] width 92 height 92
click at [768, 297] on button "Aplicar" at bounding box center [764, 301] width 31 height 14
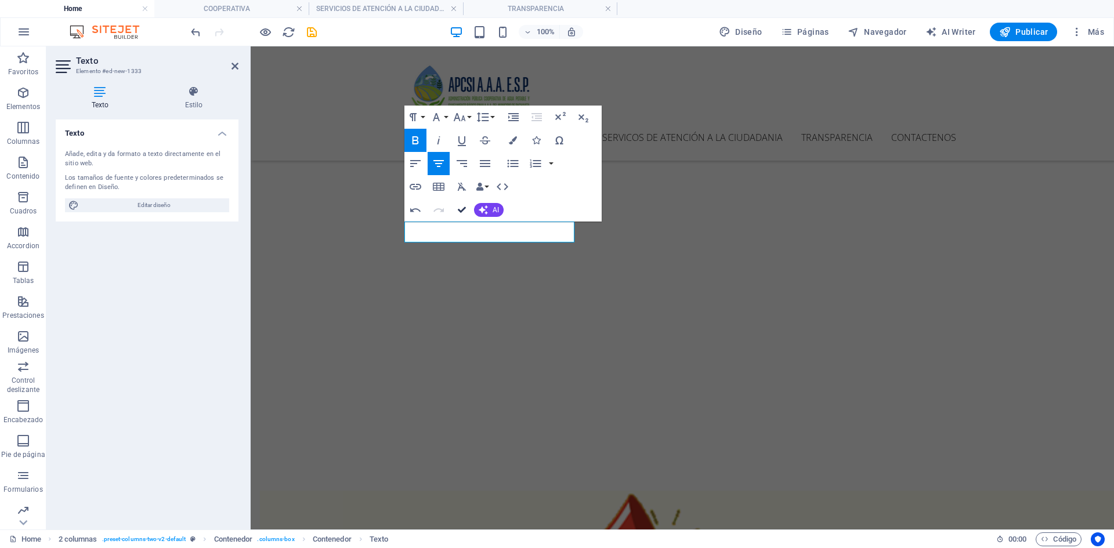
drag, startPoint x: 459, startPoint y: 209, endPoint x: 432, endPoint y: 223, distance: 30.1
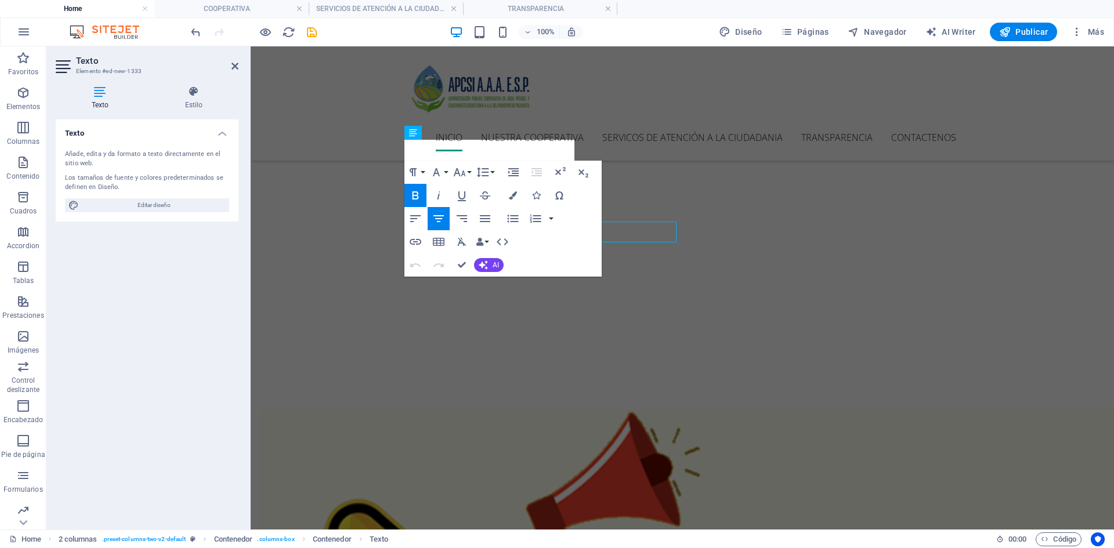
click at [418, 232] on button "Insert Link" at bounding box center [416, 241] width 22 height 23
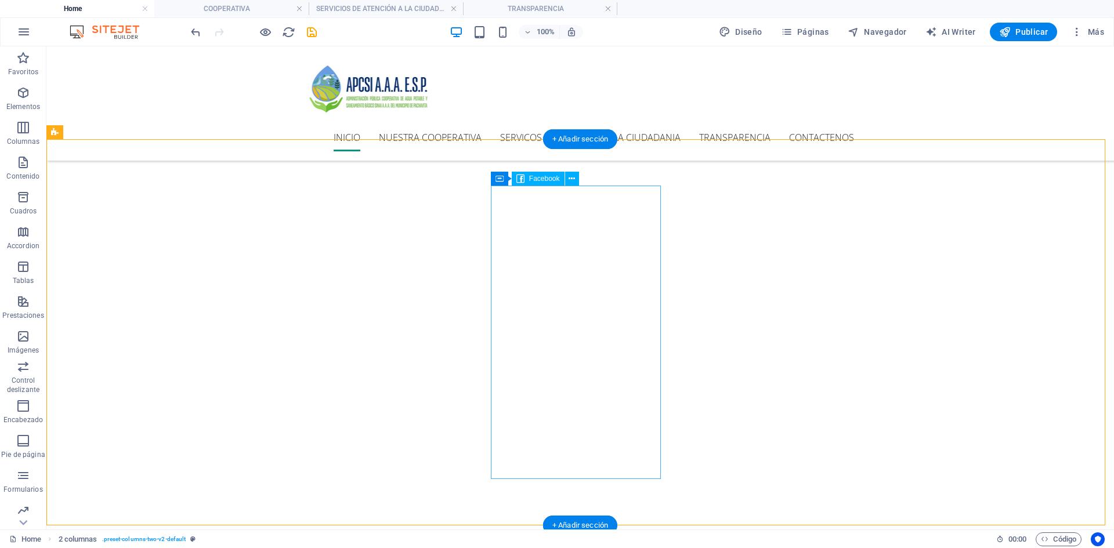
scroll to position [315, 0]
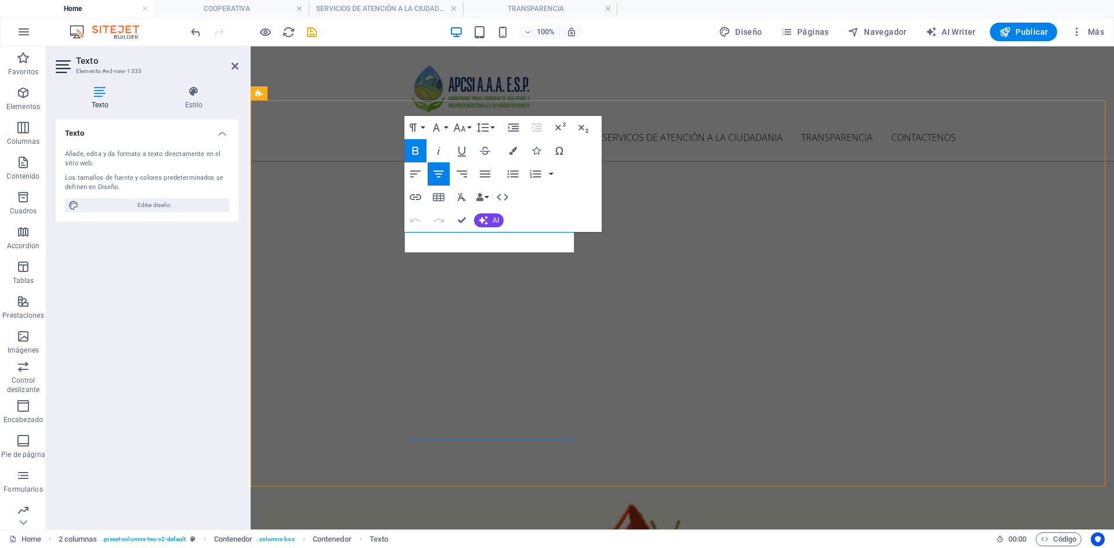
drag, startPoint x: 424, startPoint y: 244, endPoint x: 570, endPoint y: 252, distance: 145.9
click at [513, 149] on icon "button" at bounding box center [513, 151] width 8 height 8
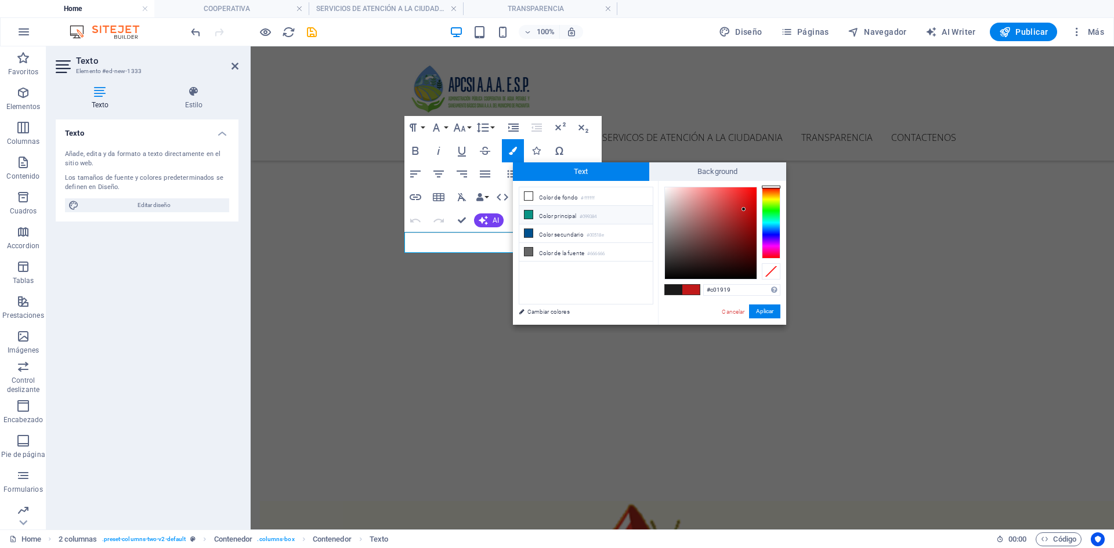
click at [542, 219] on li "Color principal #099384" at bounding box center [585, 215] width 133 height 19
type input "#099384"
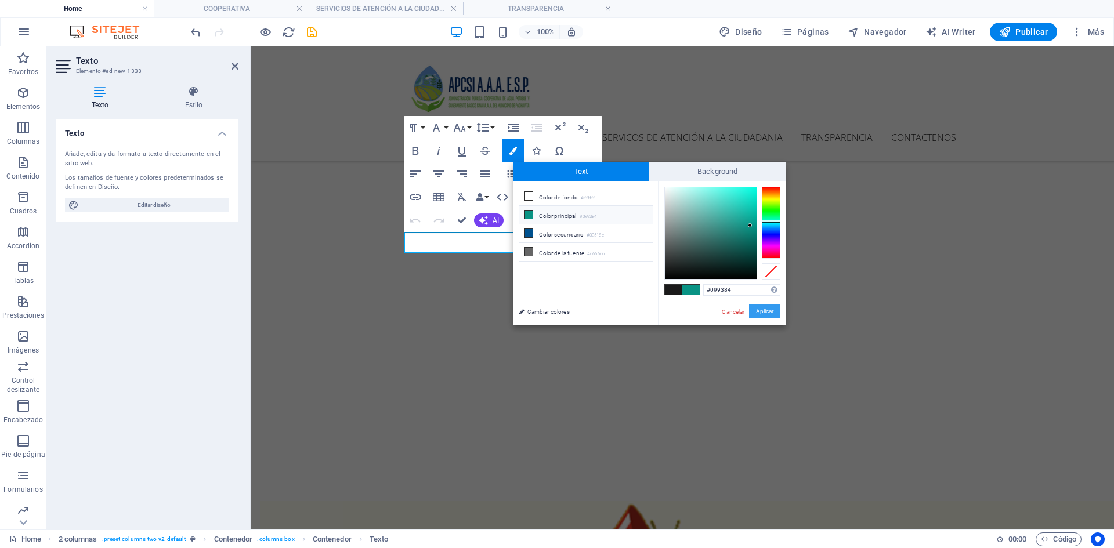
click at [758, 312] on button "Aplicar" at bounding box center [764, 312] width 31 height 14
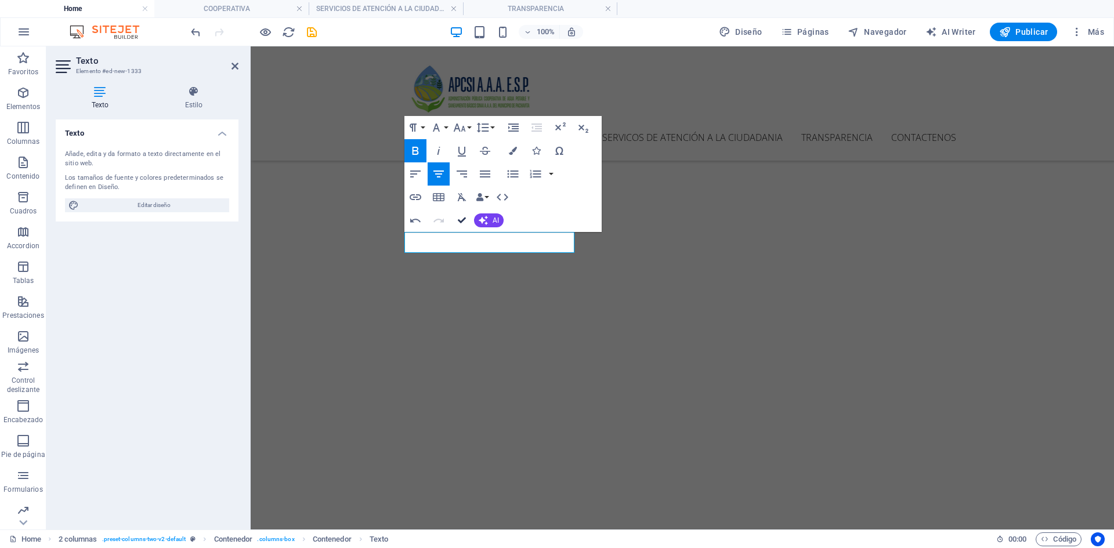
scroll to position [396, 0]
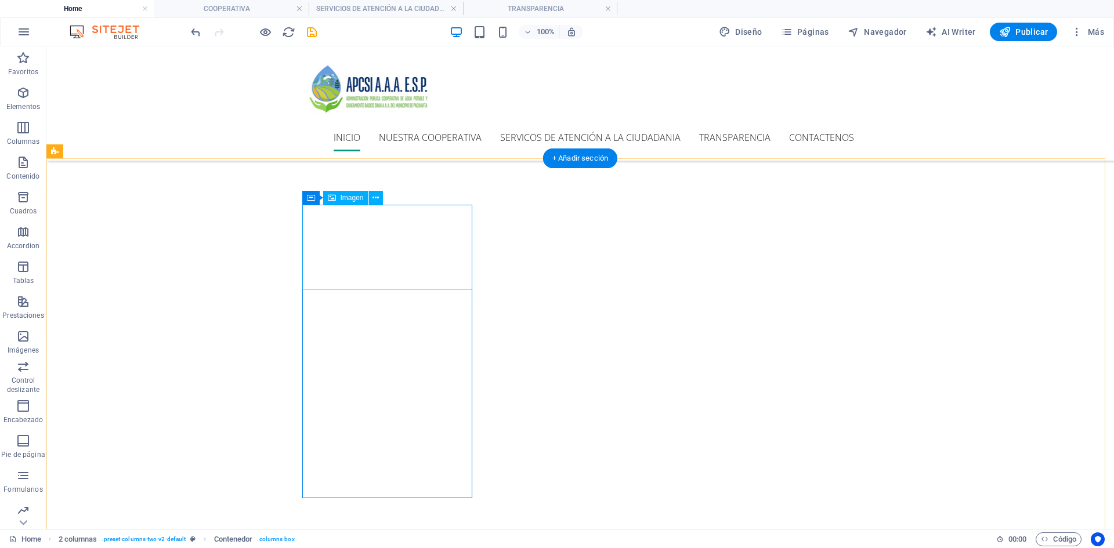
scroll to position [338, 0]
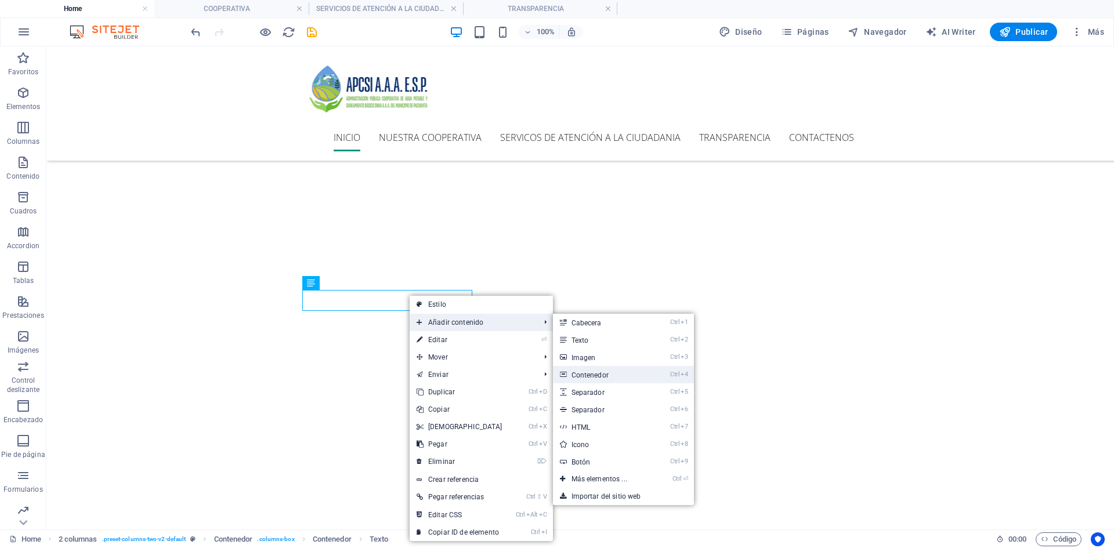
click at [581, 377] on link "Ctrl 4 Contenedor" at bounding box center [602, 374] width 98 height 17
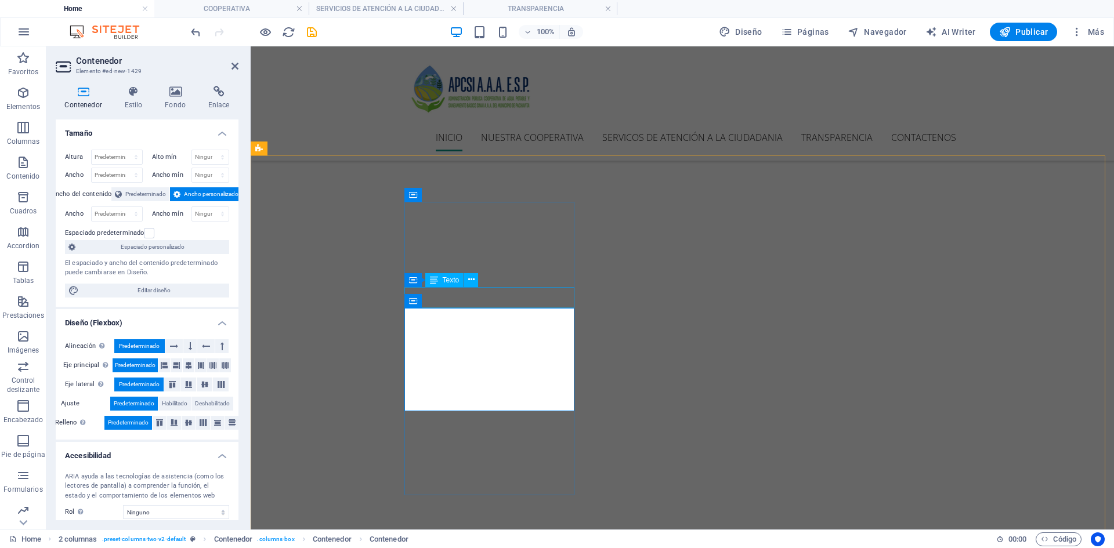
scroll to position [222, 0]
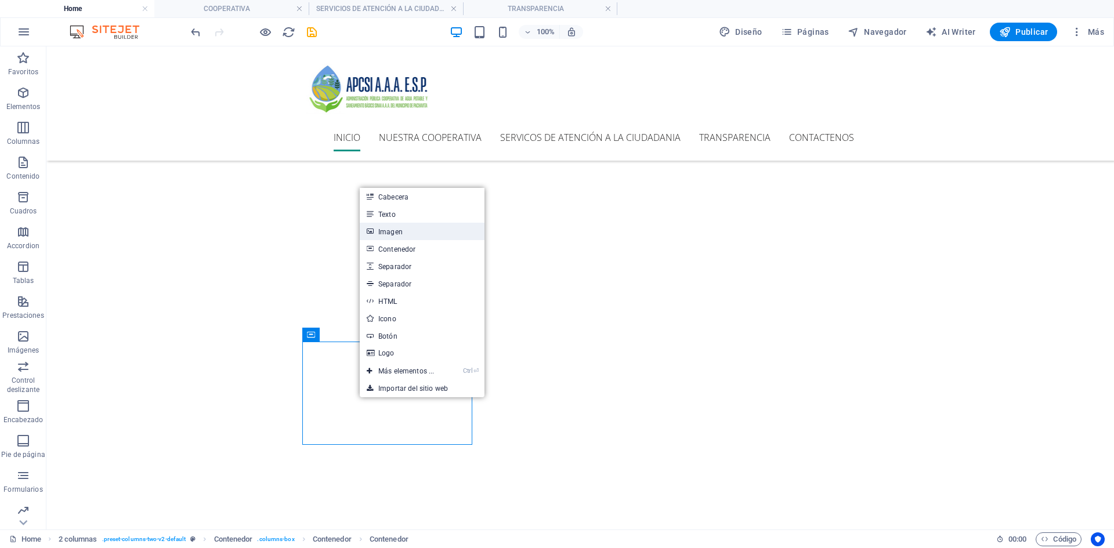
click at [416, 227] on link "Imagen" at bounding box center [422, 231] width 125 height 17
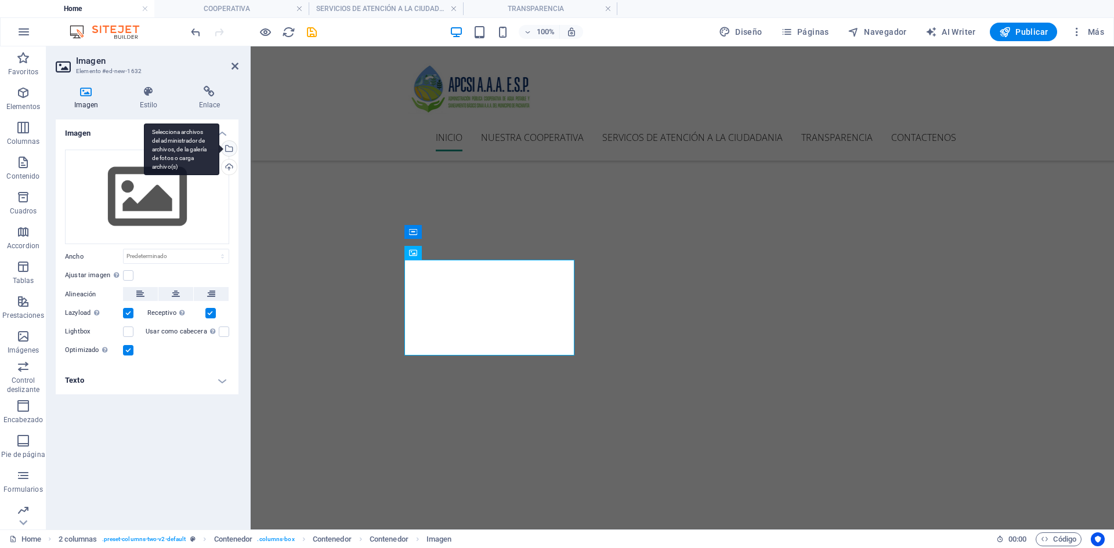
click at [229, 150] on div "Selecciona archivos del administrador de archivos, de la galería de fotos o car…" at bounding box center [227, 149] width 17 height 17
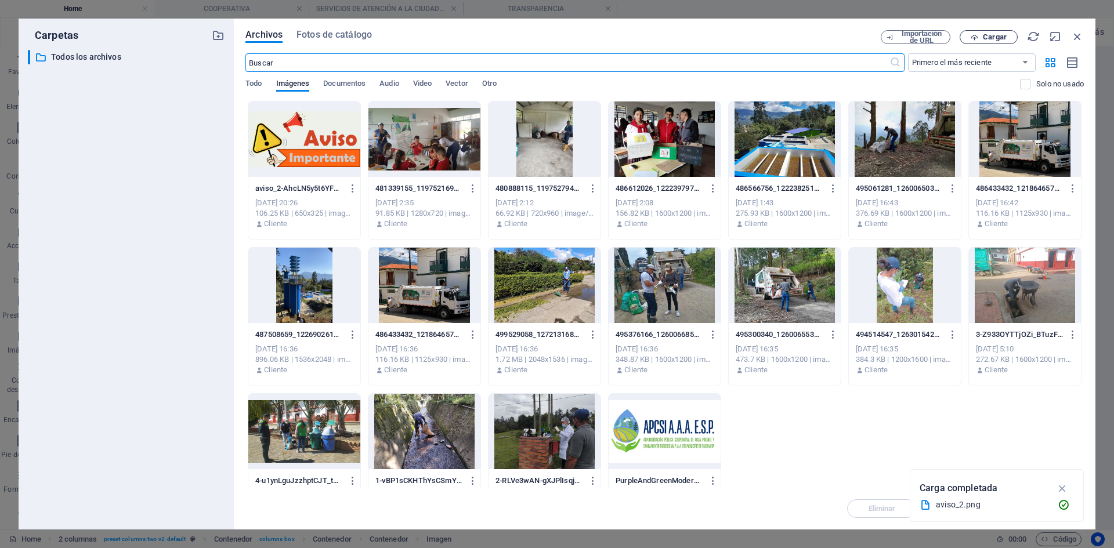
click at [991, 39] on span "Cargar" at bounding box center [995, 37] width 24 height 7
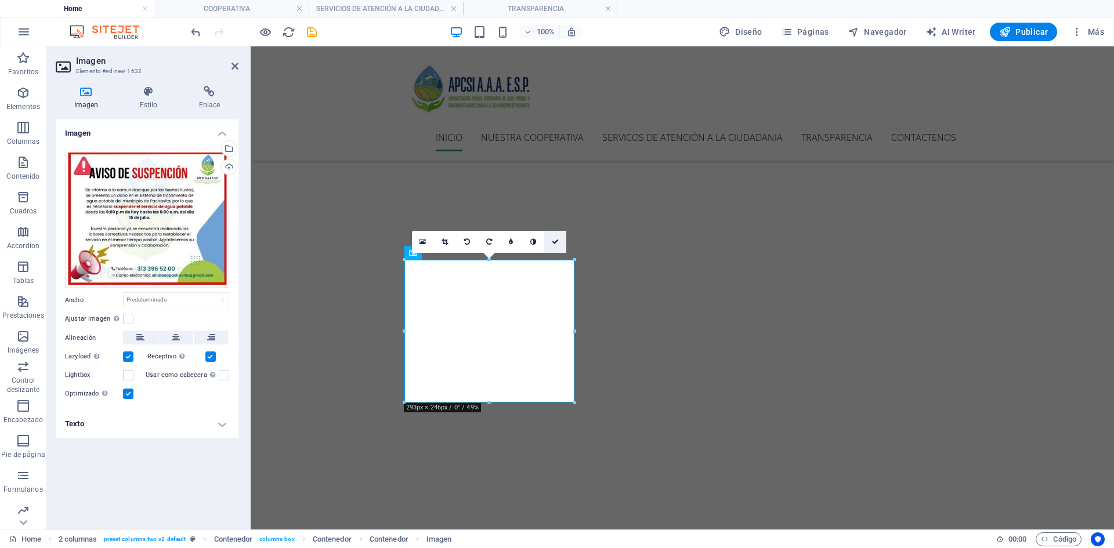
click at [554, 241] on icon at bounding box center [555, 242] width 7 height 7
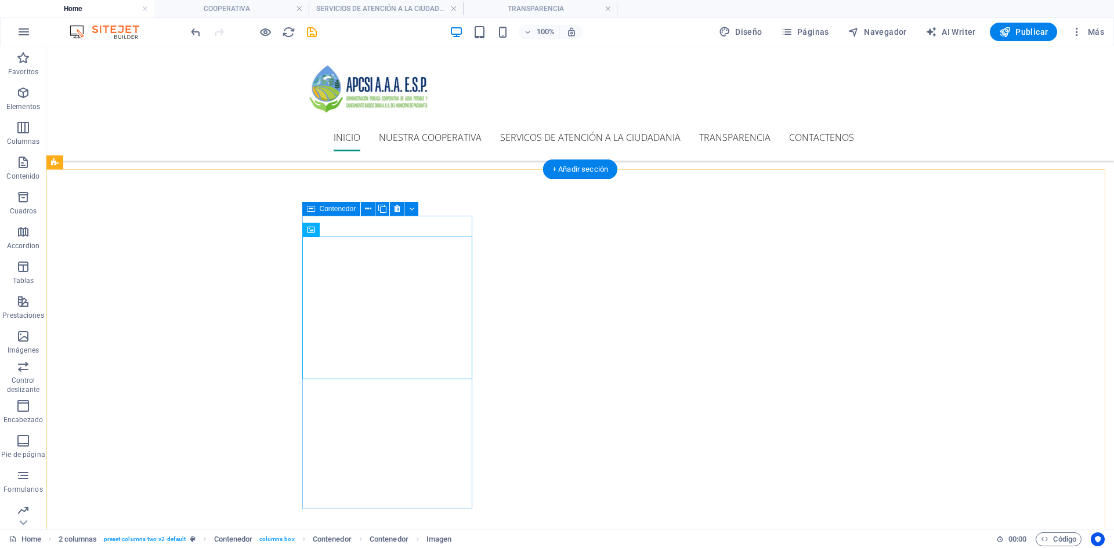
scroll to position [338, 0]
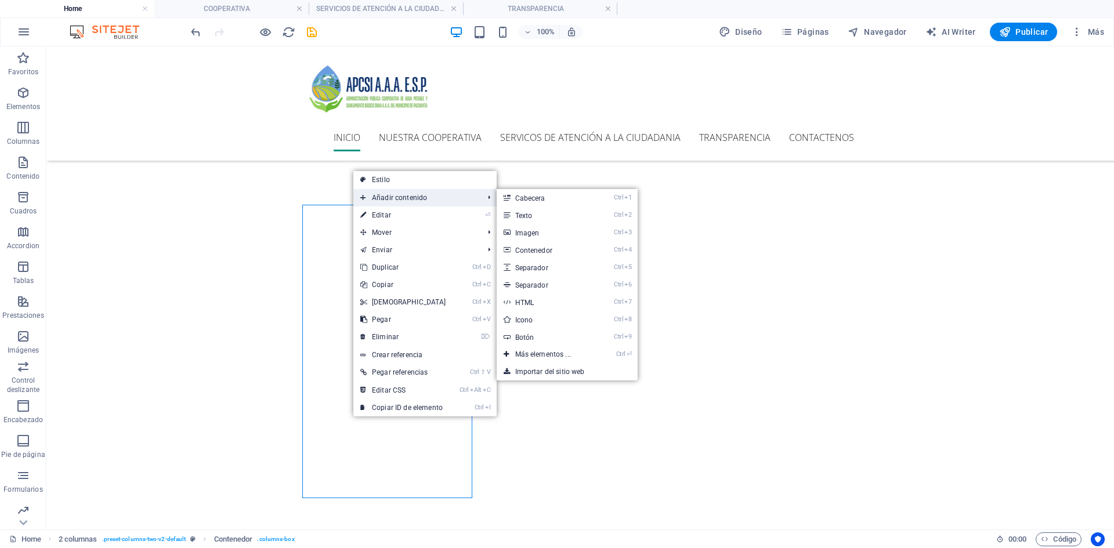
click at [410, 198] on span "Añadir contenido" at bounding box center [416, 197] width 126 height 17
click at [551, 248] on link "Ctrl 4 Contenedor" at bounding box center [546, 249] width 98 height 17
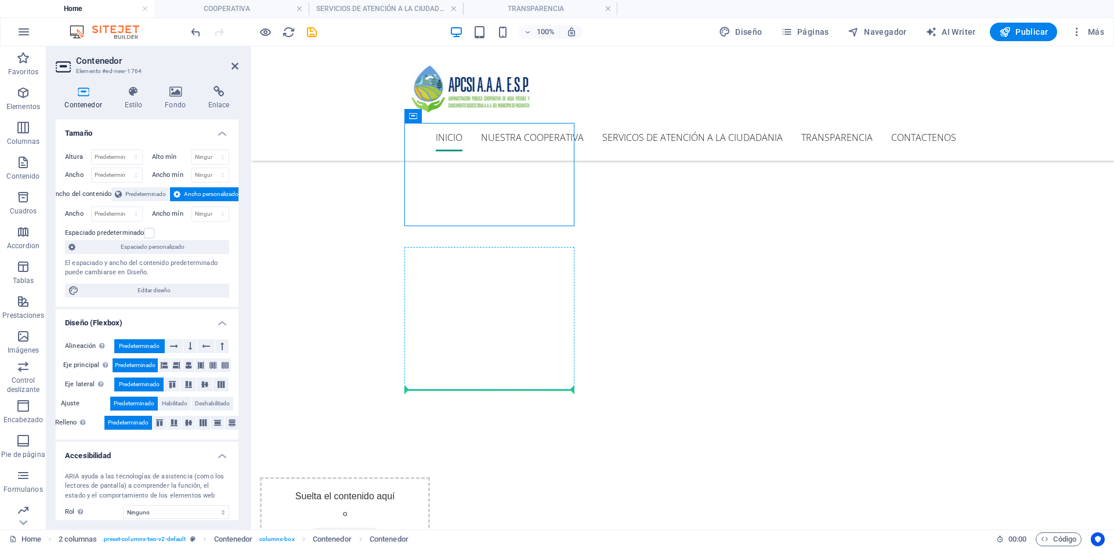
drag, startPoint x: 494, startPoint y: 168, endPoint x: 484, endPoint y: 374, distance: 206.3
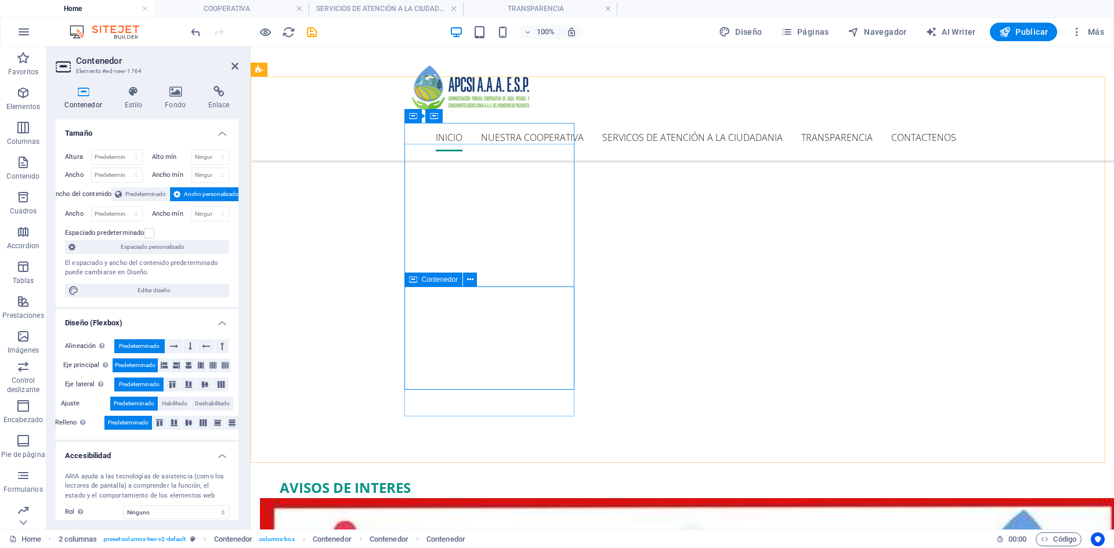
click at [233, 64] on icon at bounding box center [235, 66] width 7 height 9
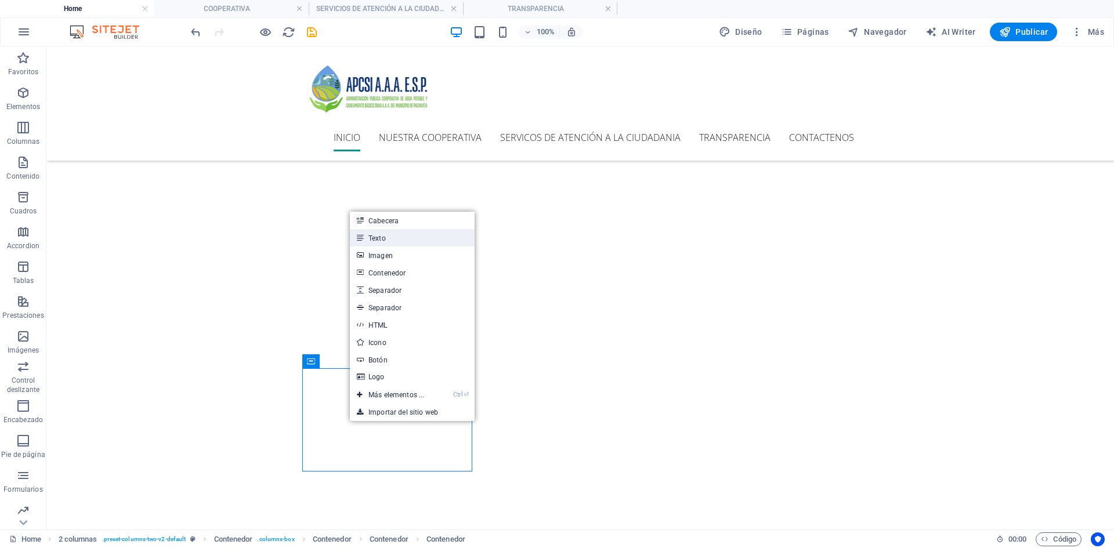
click at [384, 236] on link "Texto" at bounding box center [412, 237] width 125 height 17
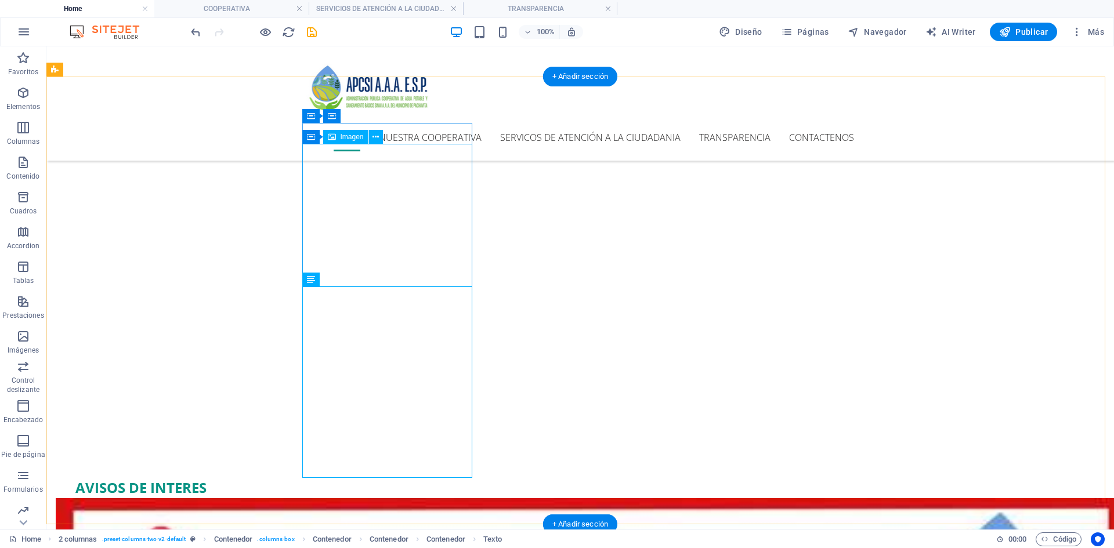
scroll to position [420, 0]
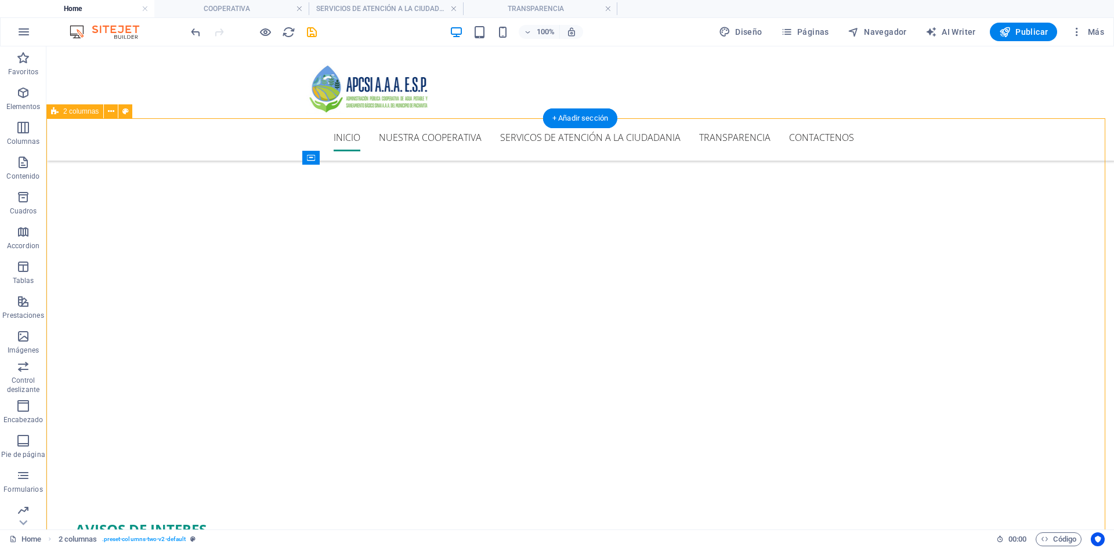
scroll to position [362, 0]
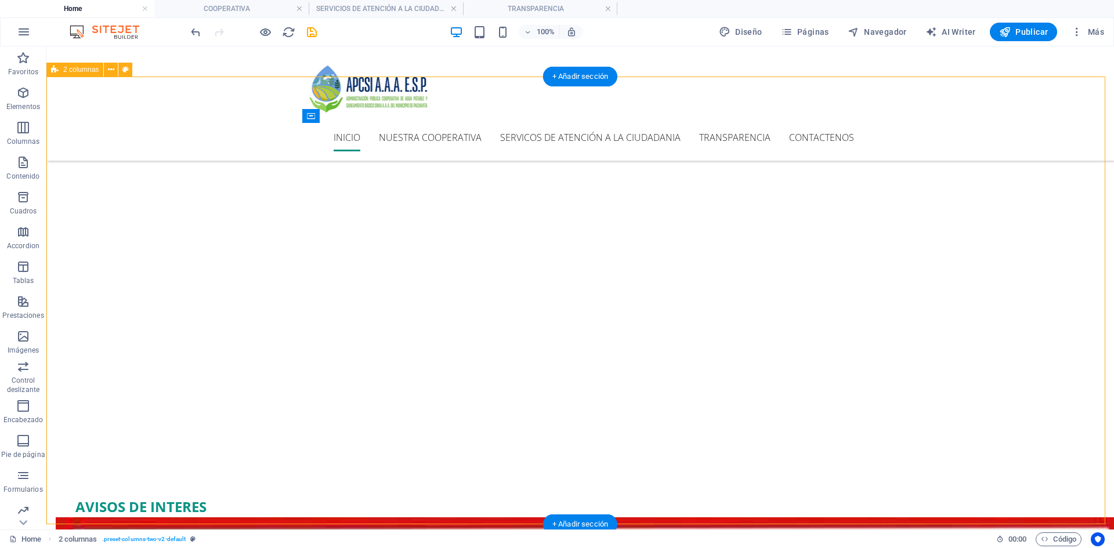
scroll to position [420, 0]
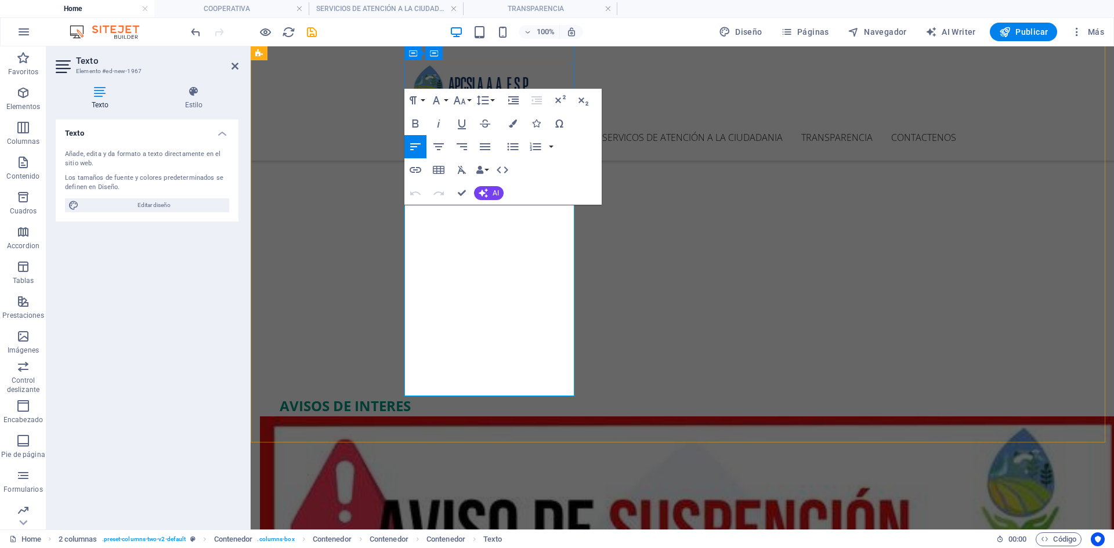
drag, startPoint x: 444, startPoint y: 323, endPoint x: 417, endPoint y: 323, distance: 27.3
click at [416, 125] on icon "button" at bounding box center [416, 124] width 14 height 14
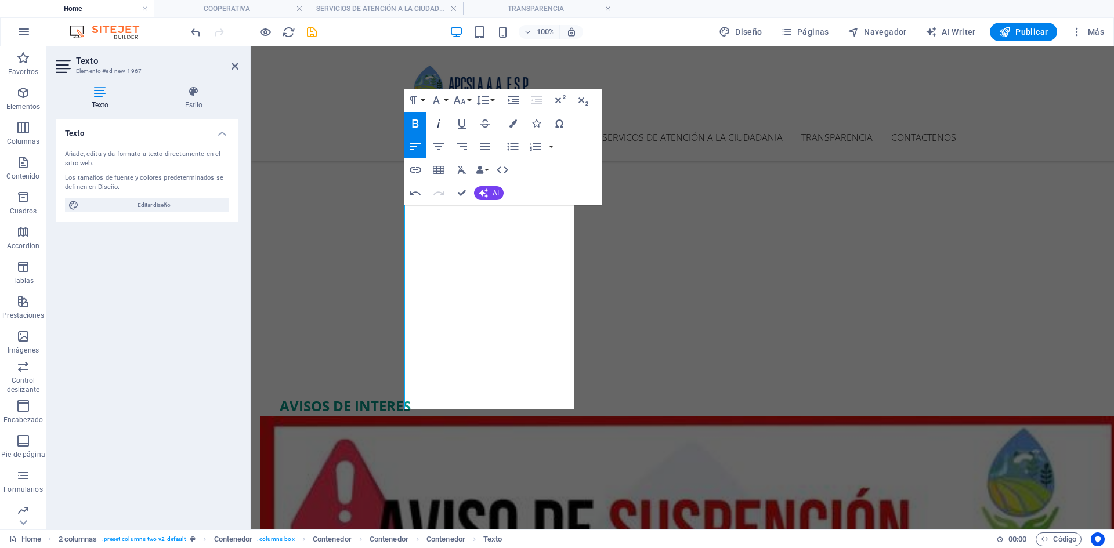
click at [437, 126] on icon "button" at bounding box center [439, 124] width 14 height 14
drag, startPoint x: 438, startPoint y: 320, endPoint x: 409, endPoint y: 318, distance: 28.5
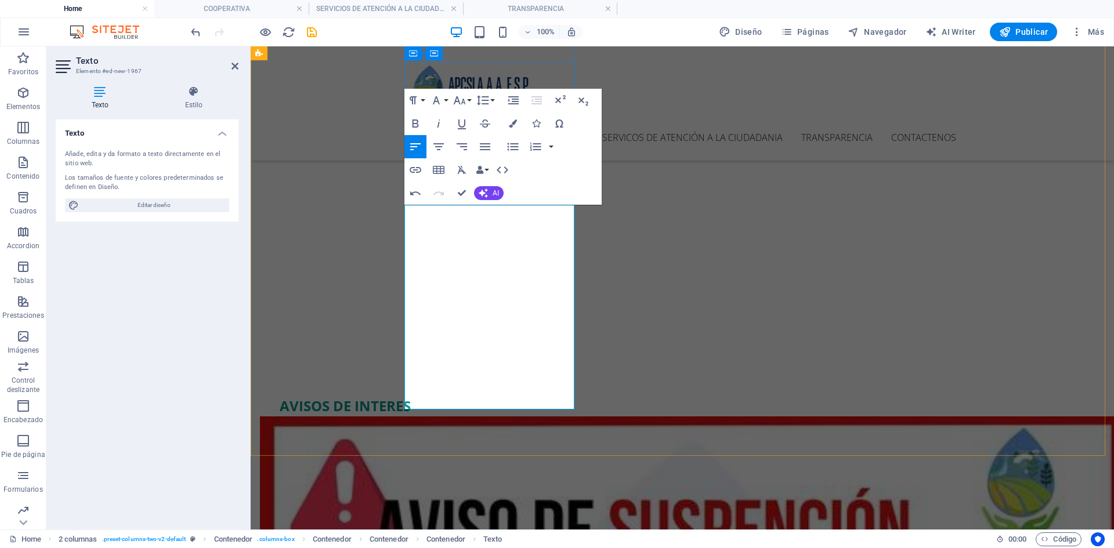
drag, startPoint x: 405, startPoint y: 319, endPoint x: 441, endPoint y: 333, distance: 38.0
click at [514, 126] on icon "button" at bounding box center [513, 124] width 8 height 8
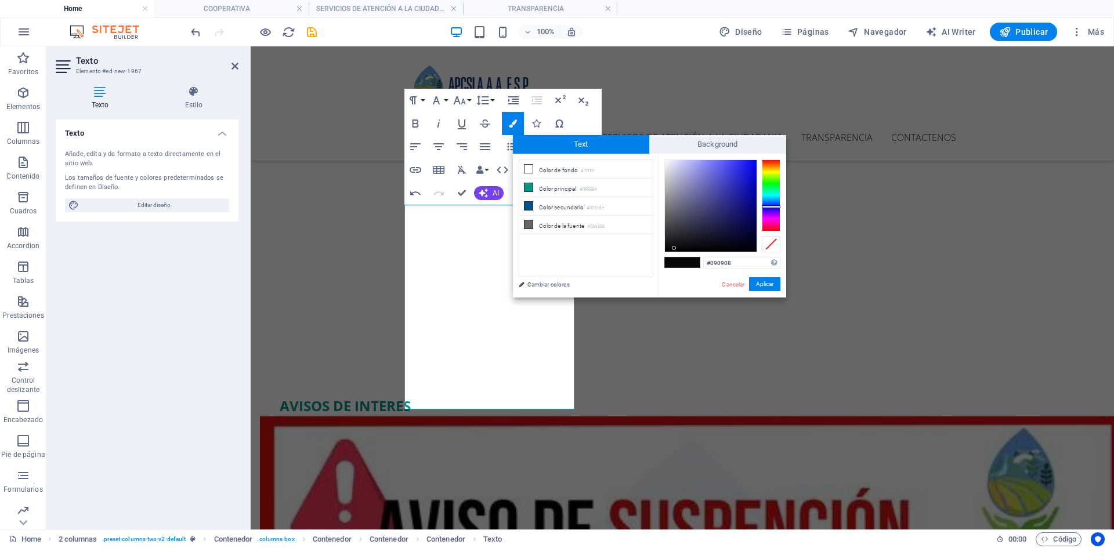
click at [771, 166] on div at bounding box center [771, 196] width 19 height 72
click at [768, 162] on div at bounding box center [771, 196] width 19 height 72
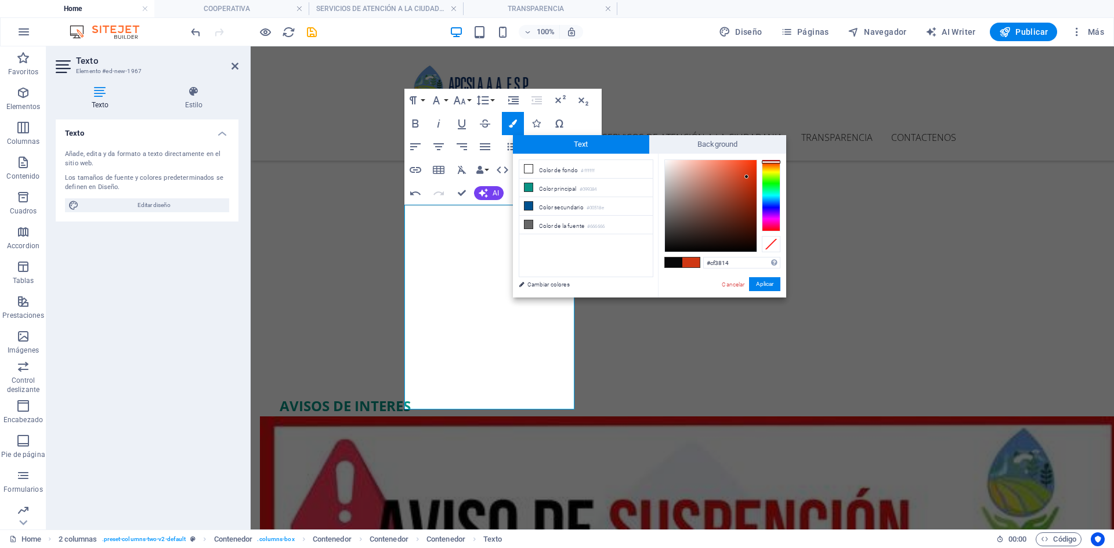
click at [747, 177] on div at bounding box center [711, 206] width 92 height 92
type input "#ea3207"
click at [753, 167] on div at bounding box center [711, 206] width 92 height 92
click at [764, 283] on button "Aplicar" at bounding box center [764, 284] width 31 height 14
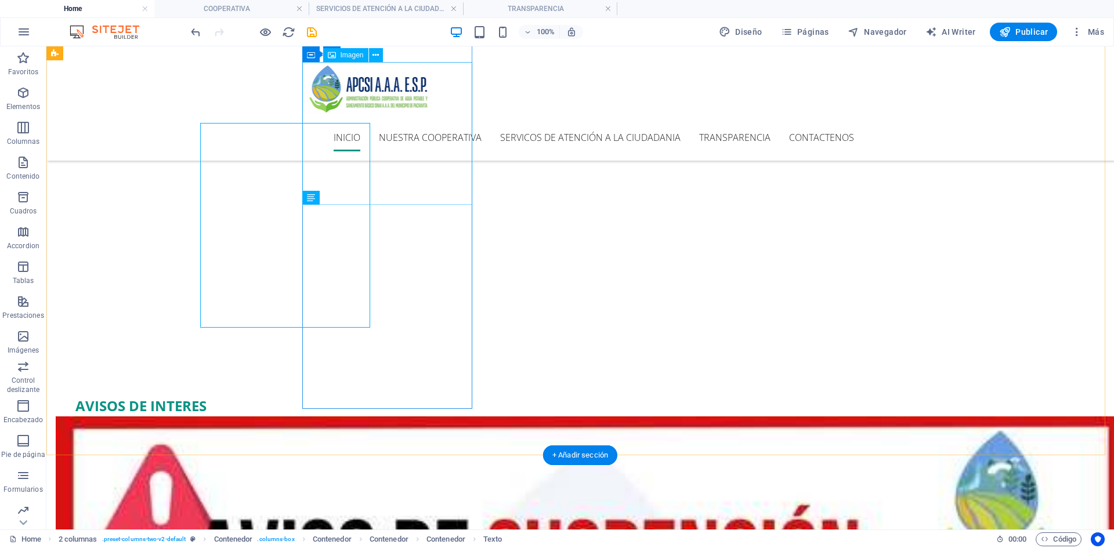
scroll to position [502, 0]
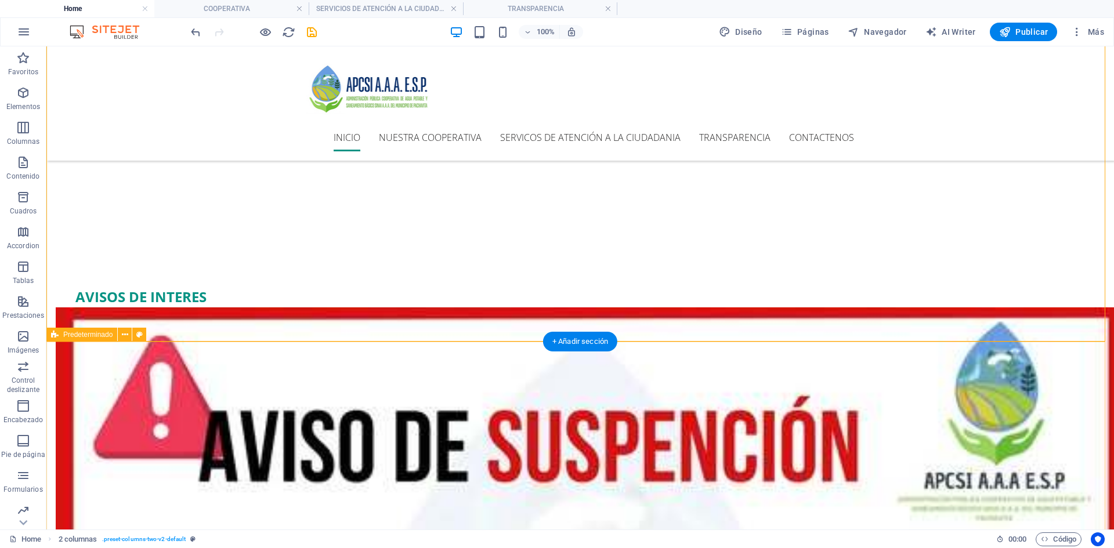
scroll to position [618, 0]
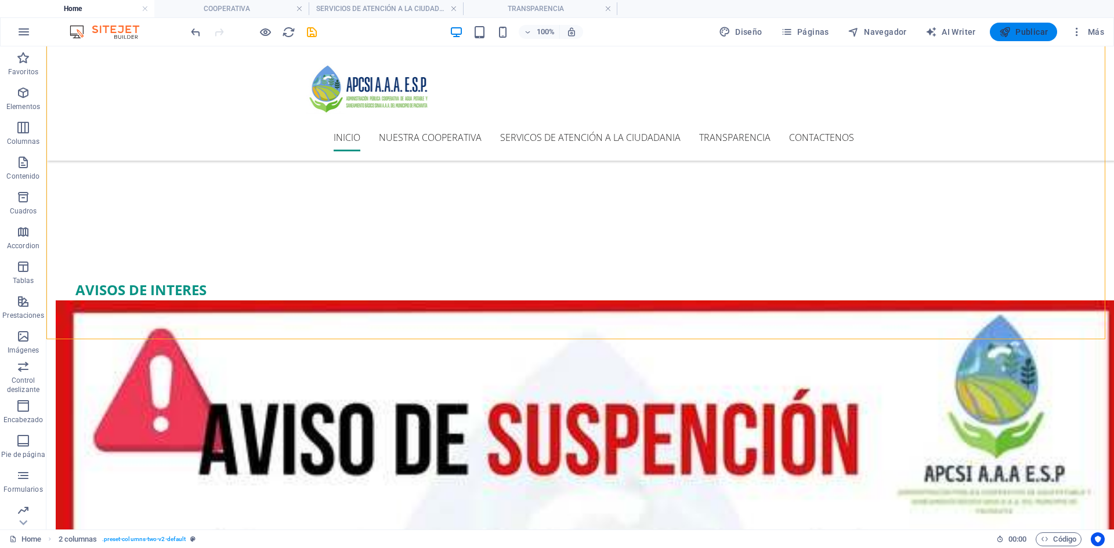
click at [1027, 27] on span "Publicar" at bounding box center [1023, 32] width 49 height 12
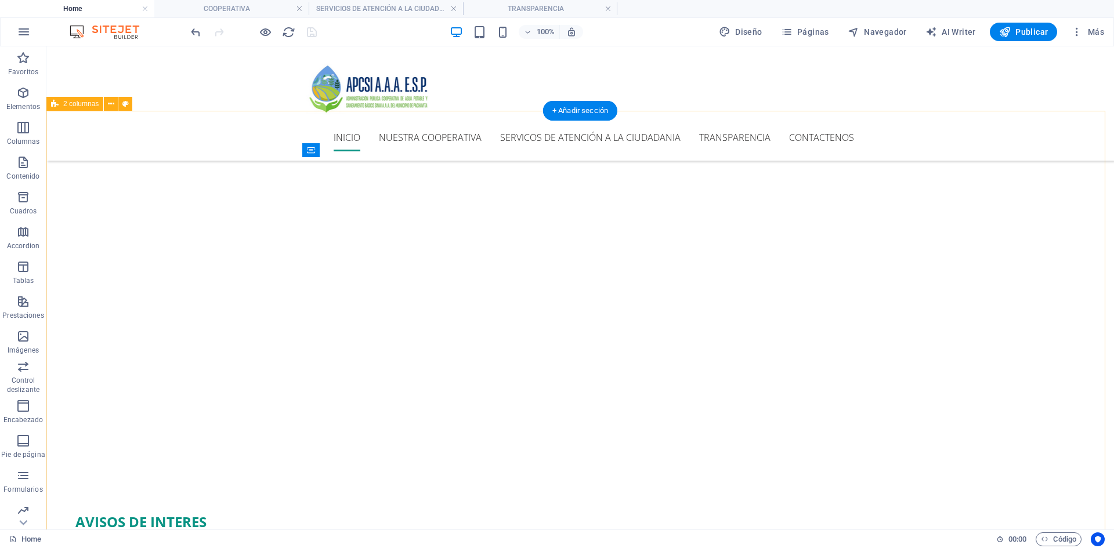
scroll to position [214, 0]
